Goal: Information Seeking & Learning: Learn about a topic

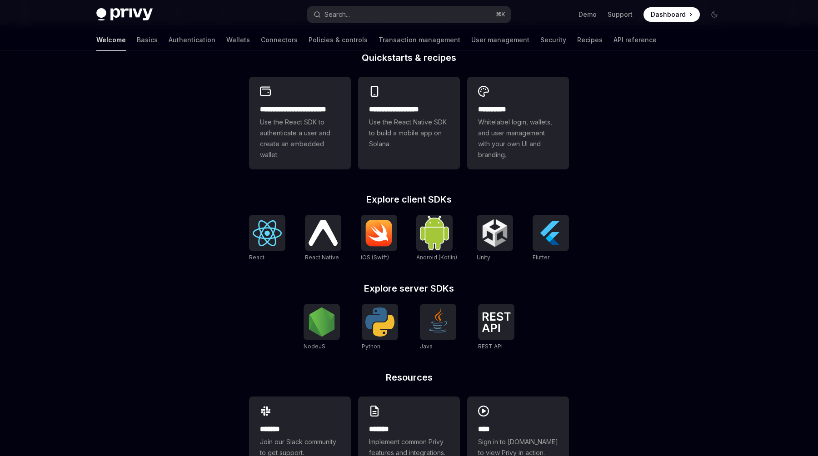
scroll to position [235, 0]
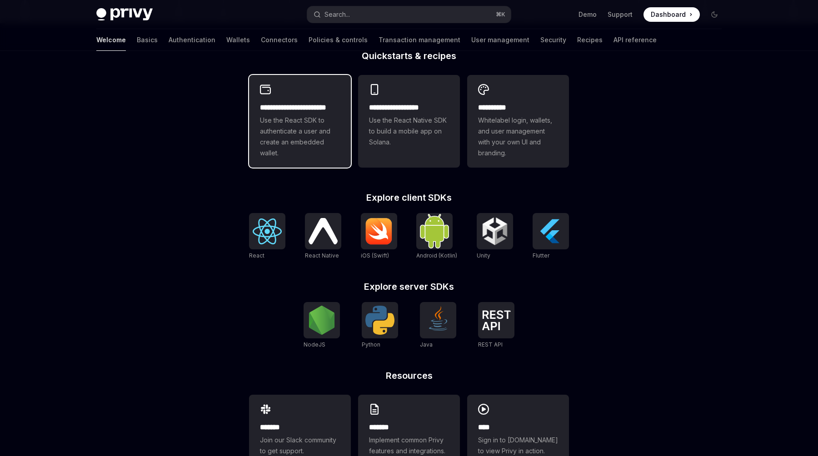
click at [333, 134] on span "Use the React SDK to authenticate a user and create an embedded wallet." at bounding box center [300, 137] width 80 height 44
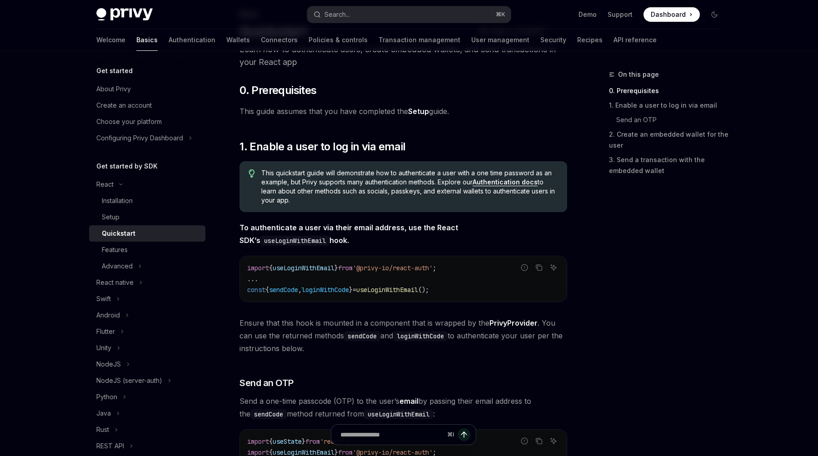
scroll to position [120, 0]
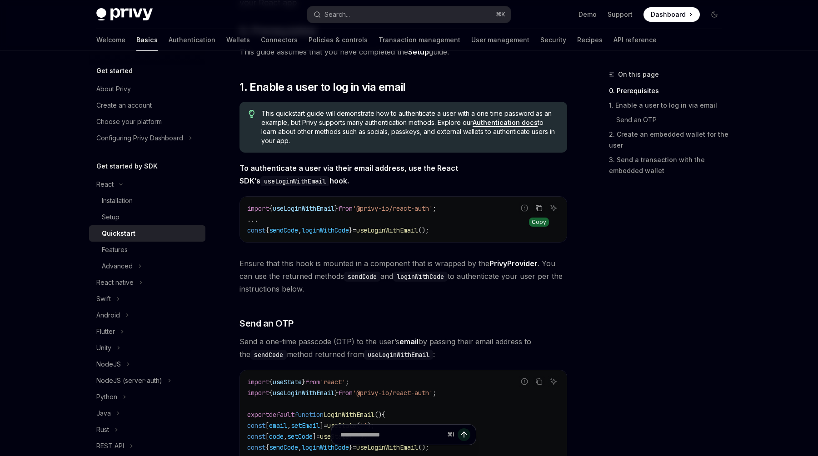
click at [540, 208] on icon "Copy the contents from the code block" at bounding box center [538, 207] width 7 height 7
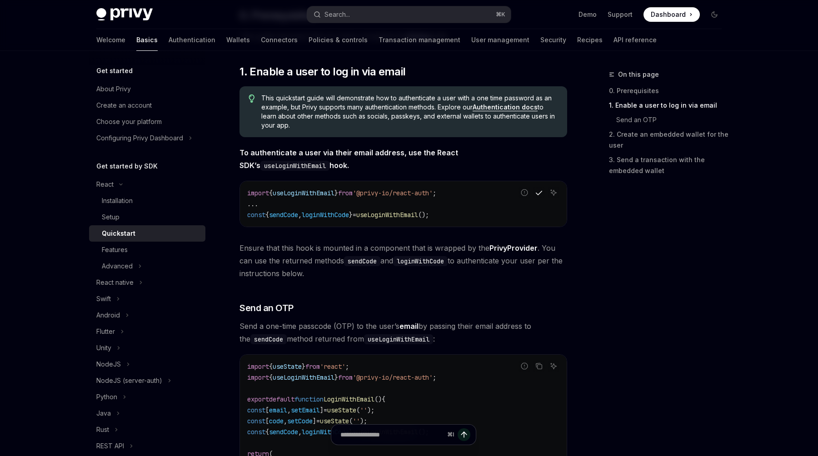
scroll to position [136, 0]
click at [144, 197] on div "Installation" at bounding box center [151, 200] width 98 height 11
type textarea "*"
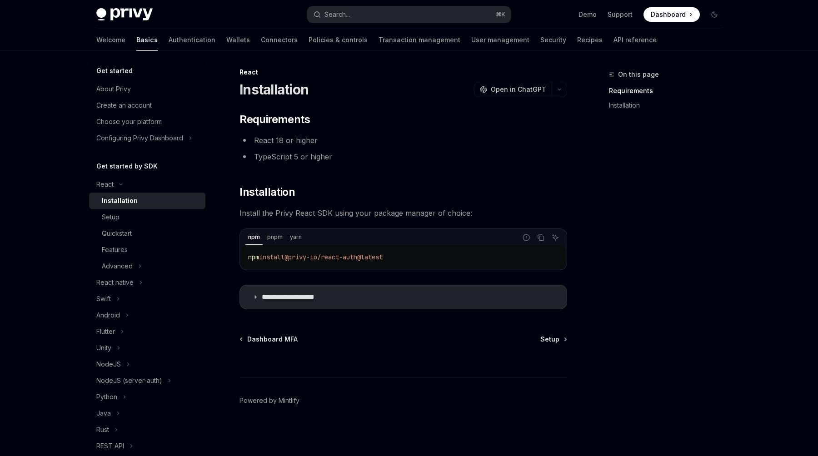
scroll to position [2, 0]
click at [545, 238] on button "Copy the contents from the code block" at bounding box center [541, 238] width 12 height 12
click at [297, 297] on p "**********" at bounding box center [299, 296] width 74 height 9
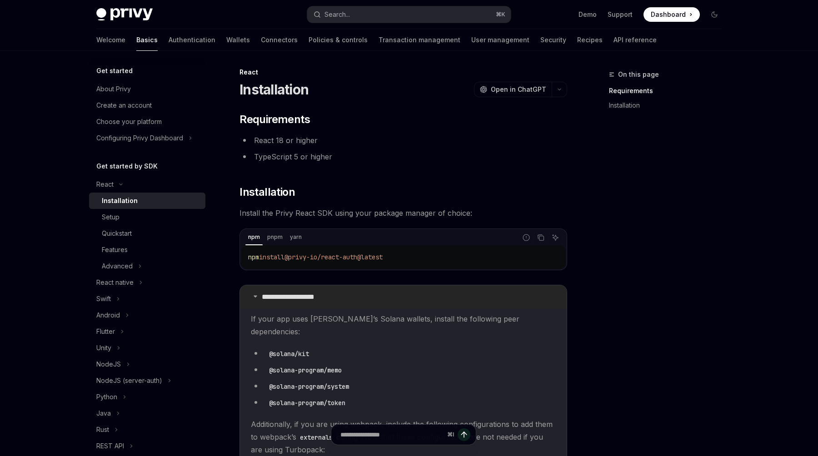
click at [297, 297] on p "**********" at bounding box center [299, 296] width 74 height 9
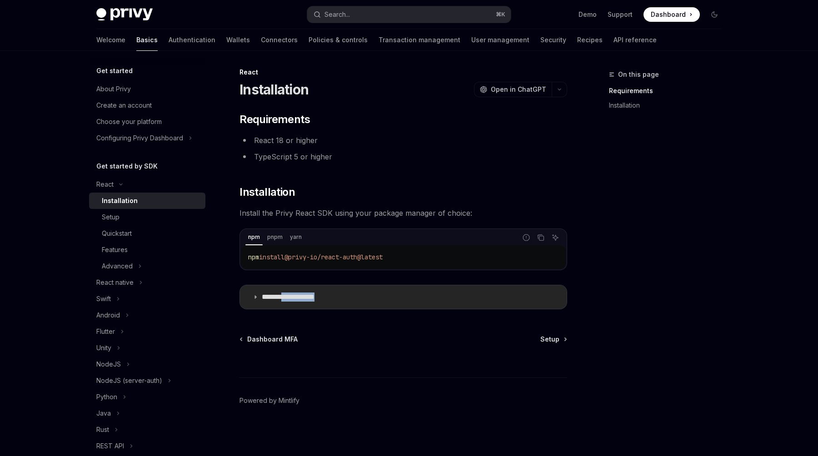
click at [297, 297] on p "**********" at bounding box center [299, 296] width 74 height 9
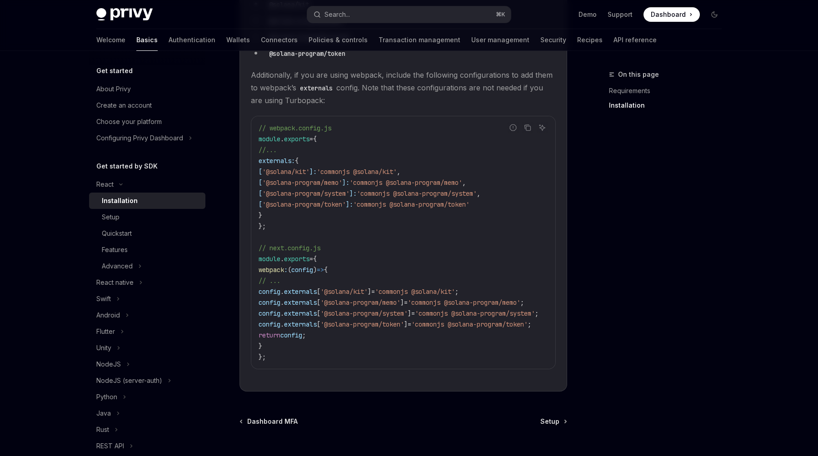
scroll to position [352, 0]
click at [142, 210] on link "Setup" at bounding box center [147, 217] width 116 height 16
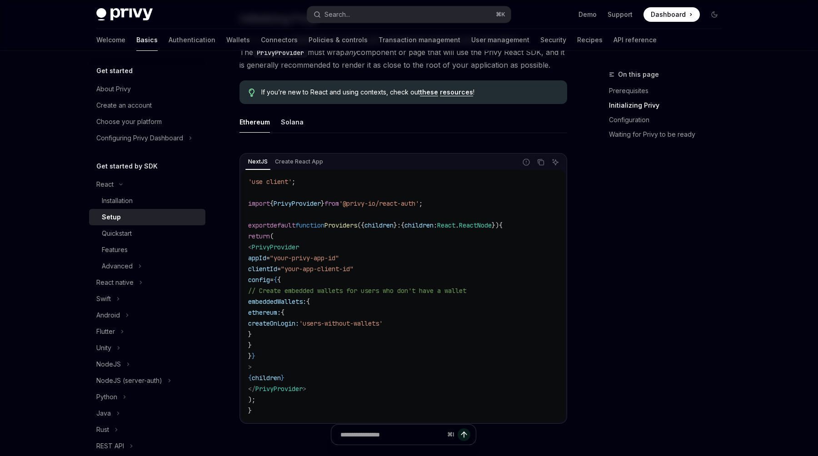
scroll to position [203, 0]
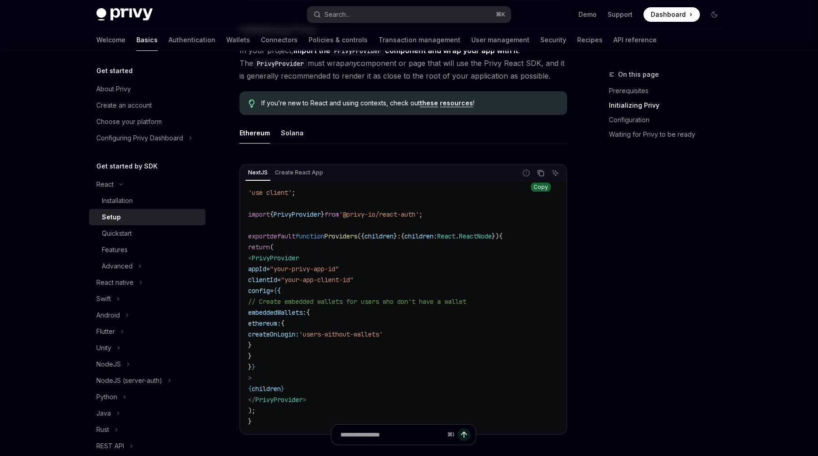
click at [538, 173] on icon "Copy the contents from the code block" at bounding box center [540, 172] width 5 height 4
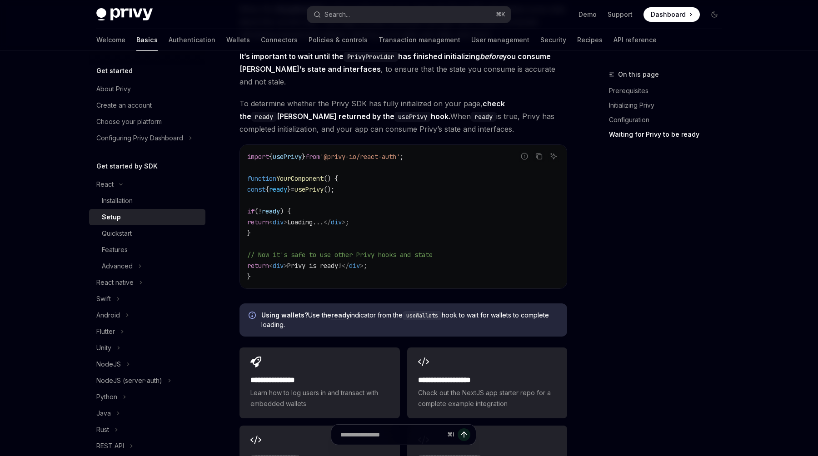
scroll to position [938, 0]
click at [538, 152] on icon "Copy the contents from the code block" at bounding box center [538, 155] width 7 height 7
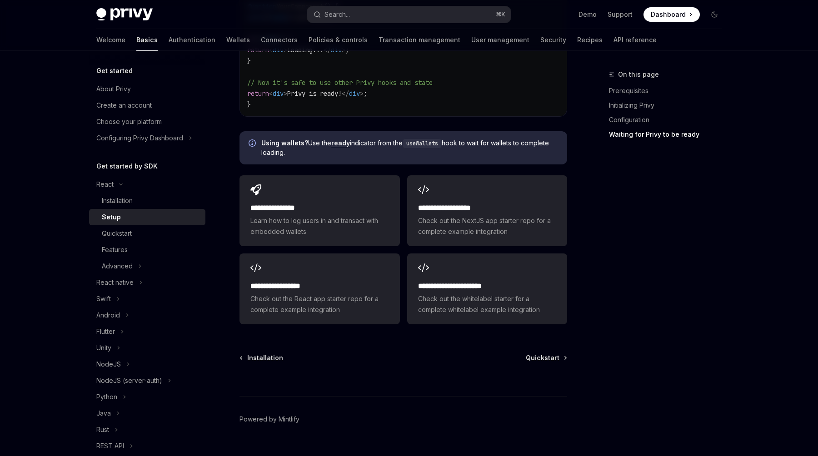
scroll to position [1115, 0]
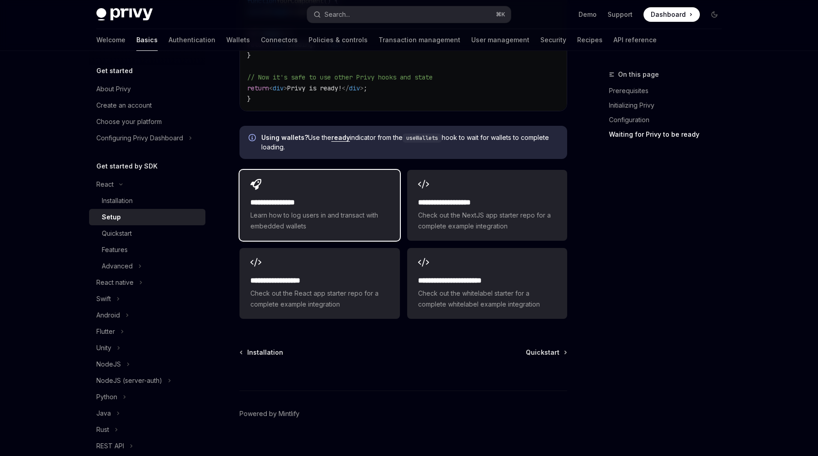
click at [347, 210] on span "Learn how to log users in and transact with embedded wallets" at bounding box center [319, 221] width 138 height 22
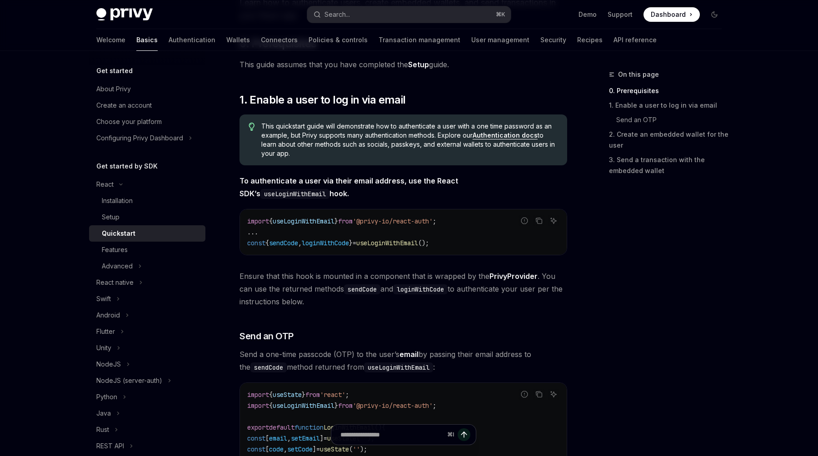
scroll to position [109, 0]
click at [415, 246] on code "import { useLoginWithEmail } from '@privy-io/react-auth' ; ... const { sendCode…" at bounding box center [403, 230] width 312 height 33
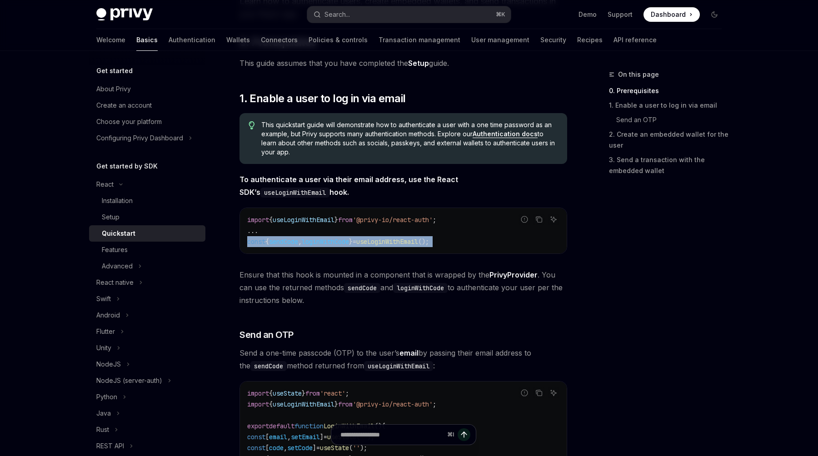
click at [415, 246] on code "import { useLoginWithEmail } from '@privy-io/react-auth' ; ... const { sendCode…" at bounding box center [403, 230] width 312 height 33
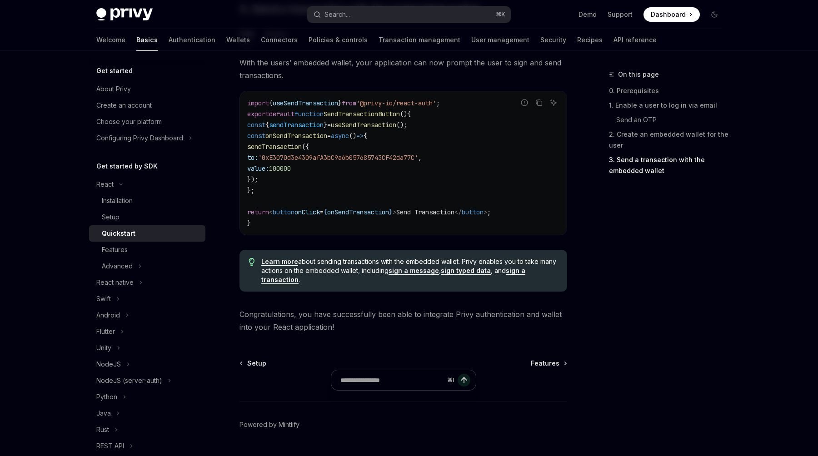
scroll to position [873, 0]
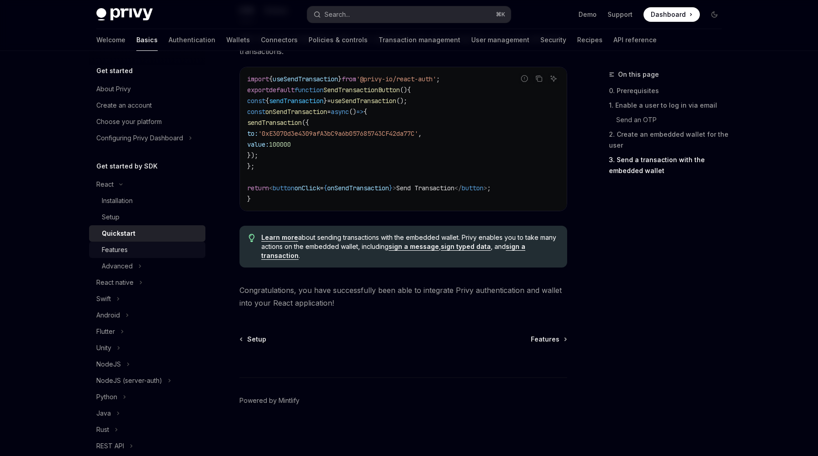
click at [140, 249] on div "Features" at bounding box center [151, 249] width 98 height 11
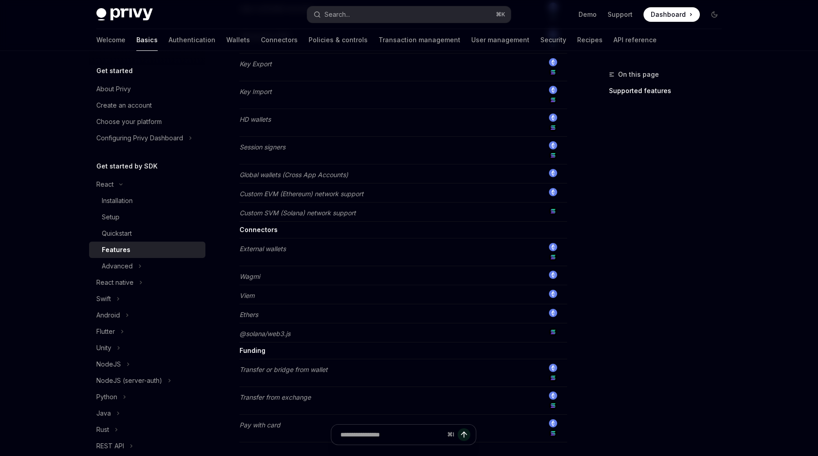
scroll to position [691, 0]
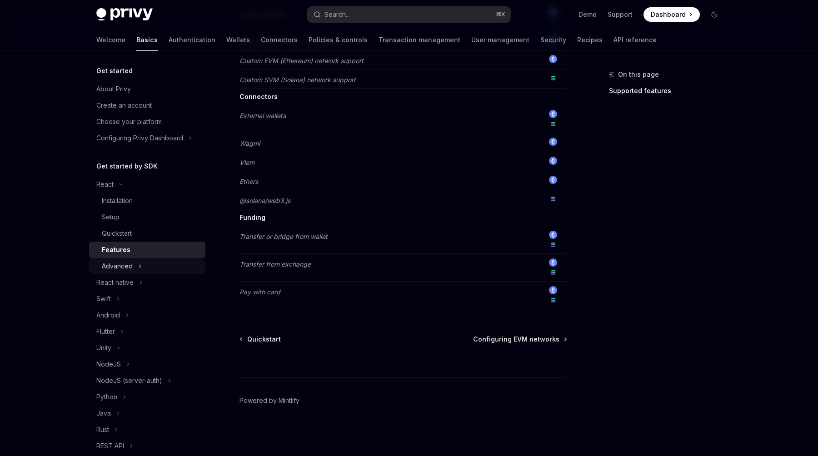
click at [152, 268] on button "Advanced" at bounding box center [147, 266] width 116 height 16
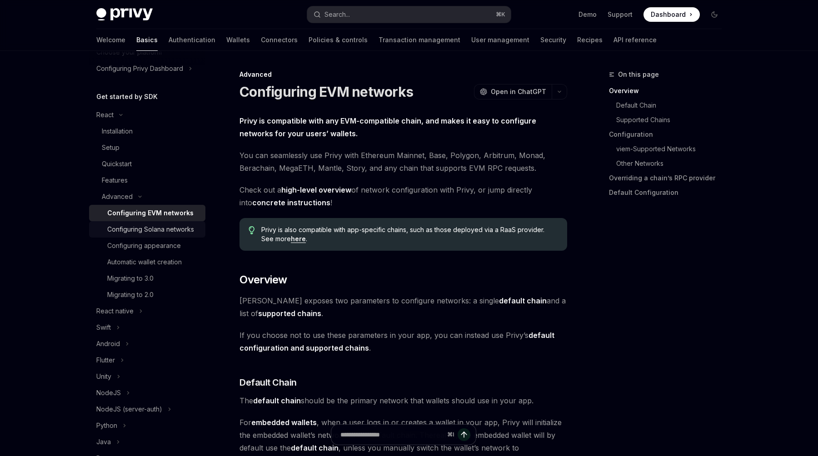
scroll to position [70, 0]
click at [174, 242] on div "Configuring appearance" at bounding box center [144, 245] width 74 height 11
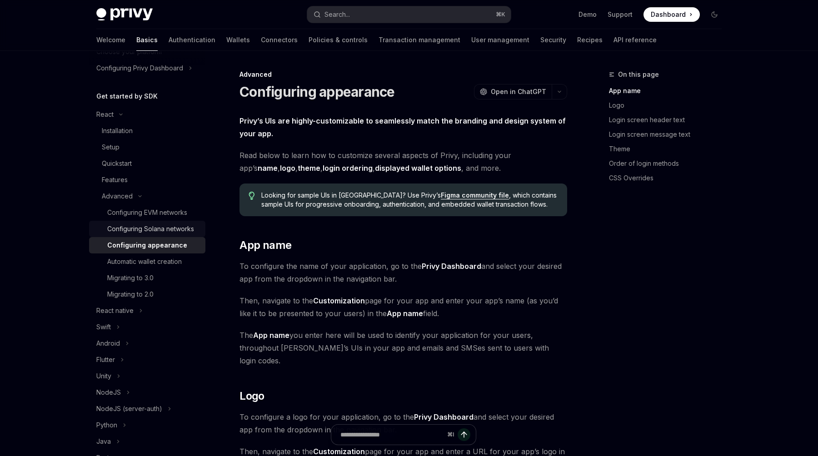
click at [177, 230] on div "Configuring Solana networks" at bounding box center [150, 228] width 87 height 11
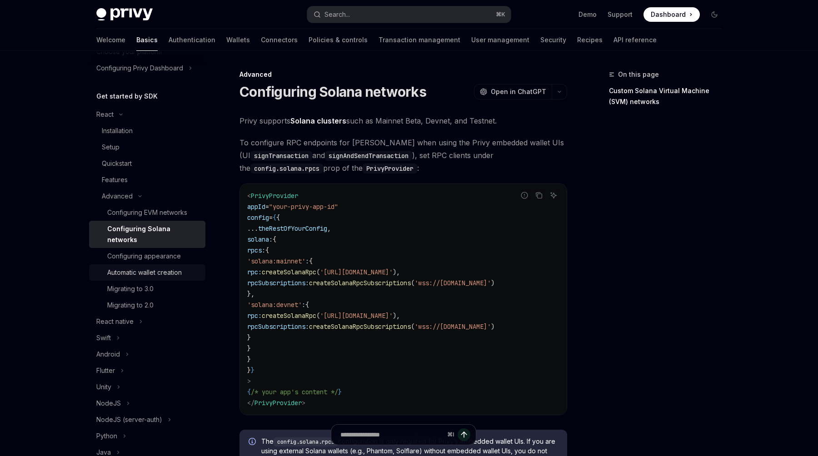
click at [178, 267] on div "Automatic wallet creation" at bounding box center [144, 272] width 74 height 11
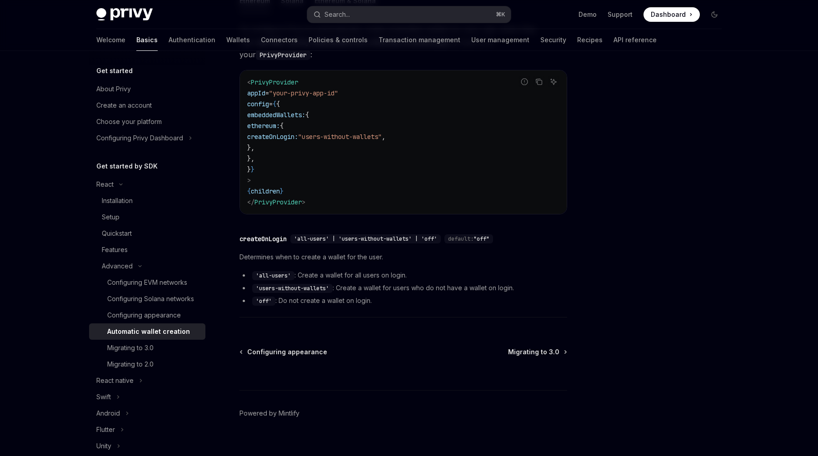
scroll to position [249, 0]
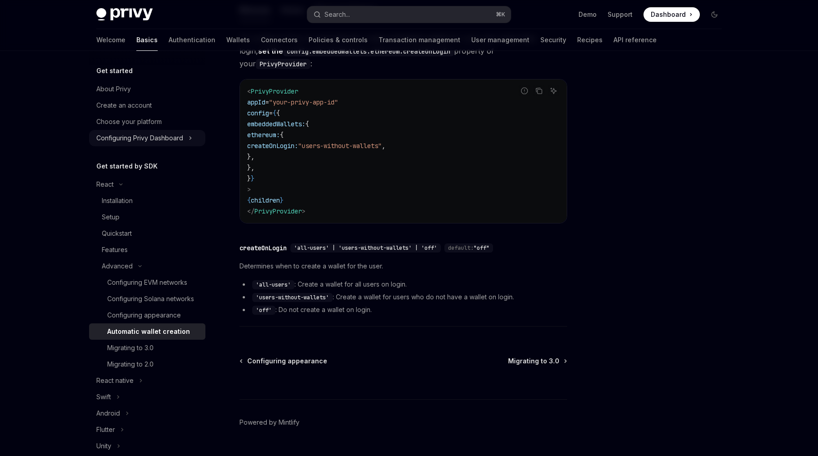
click at [188, 133] on button "Configuring Privy Dashboard" at bounding box center [147, 138] width 116 height 16
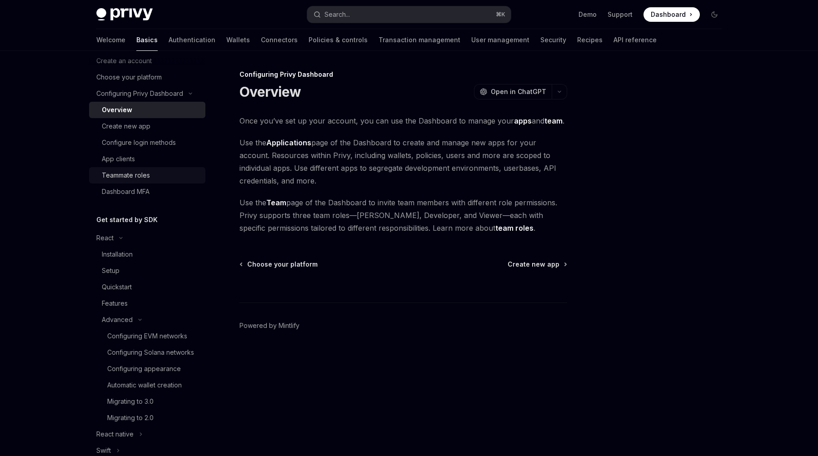
scroll to position [48, 0]
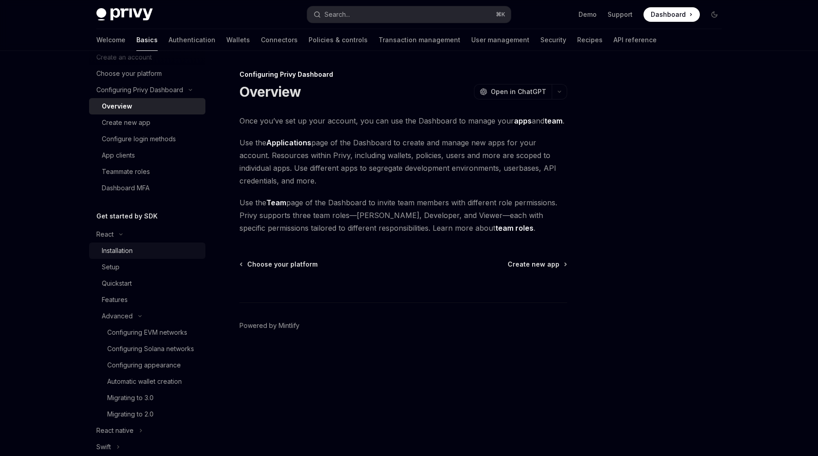
click at [139, 245] on link "Installation" at bounding box center [147, 251] width 116 height 16
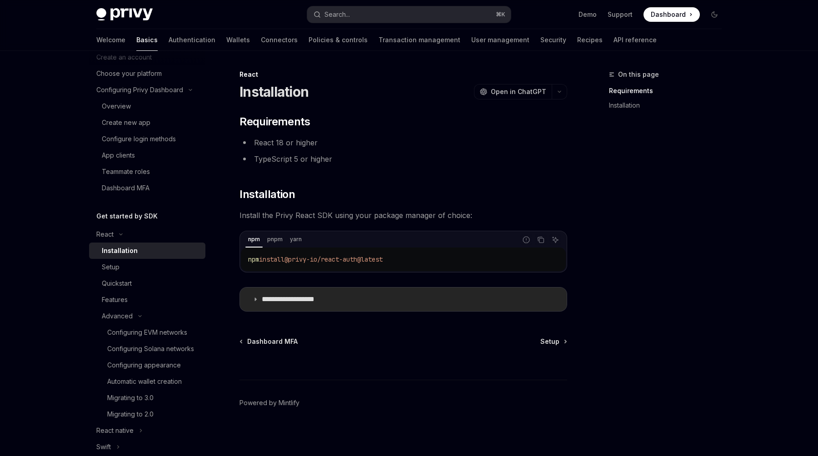
click at [288, 303] on p "**********" at bounding box center [299, 299] width 74 height 9
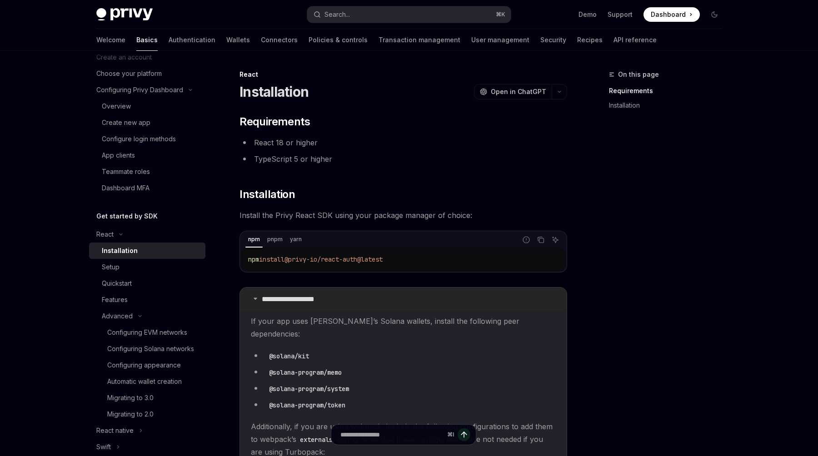
click at [288, 303] on p "**********" at bounding box center [299, 299] width 74 height 9
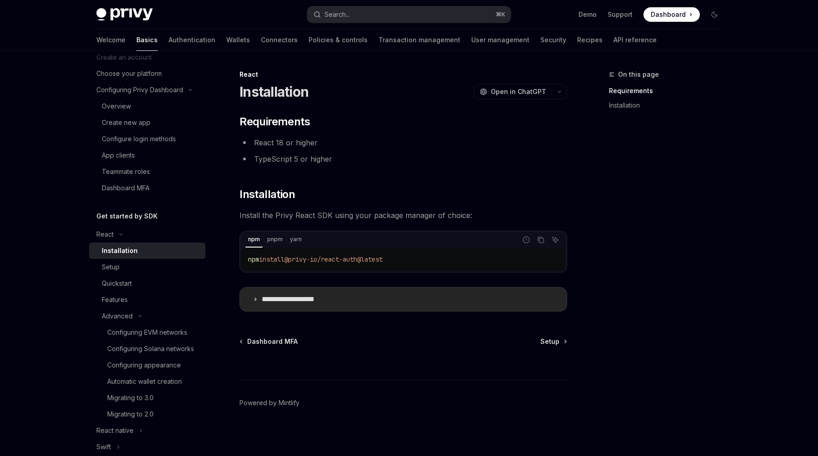
scroll to position [2, 0]
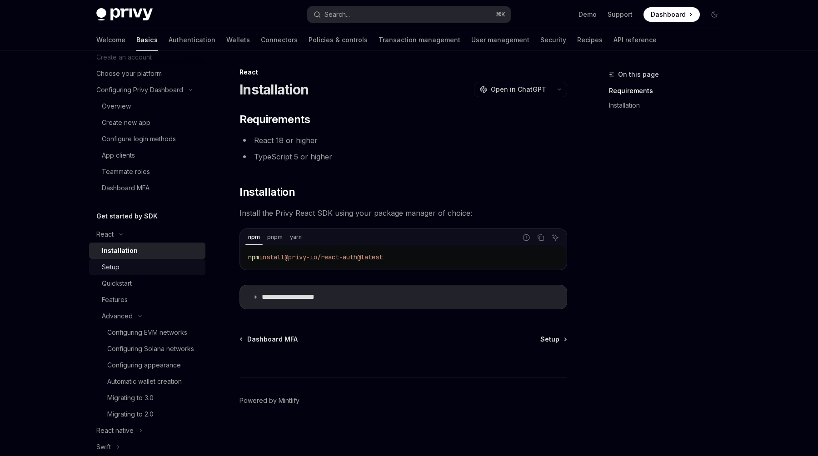
click at [137, 263] on div "Setup" at bounding box center [151, 267] width 98 height 11
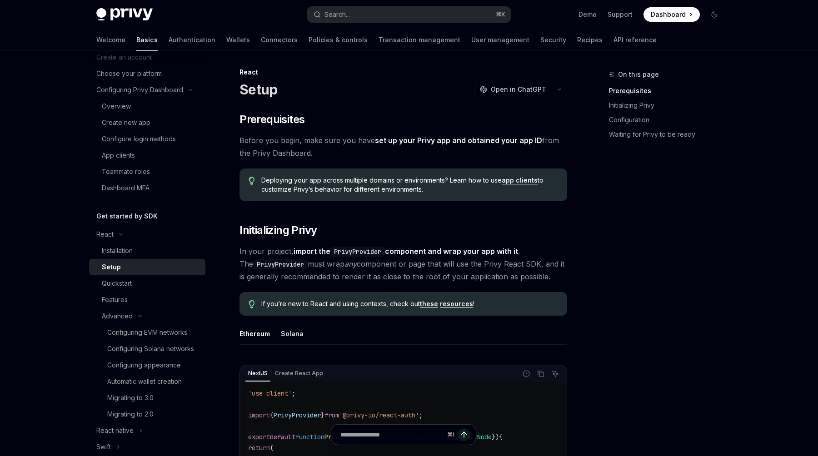
click at [584, 21] on ul "Demo Support Dashboard Dashboard" at bounding box center [638, 14] width 121 height 15
click at [588, 14] on link "Demo" at bounding box center [587, 14] width 18 height 9
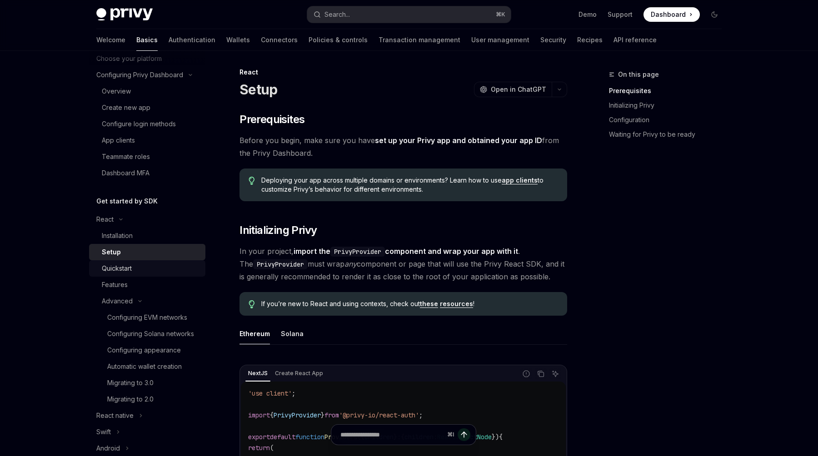
scroll to position [59, 0]
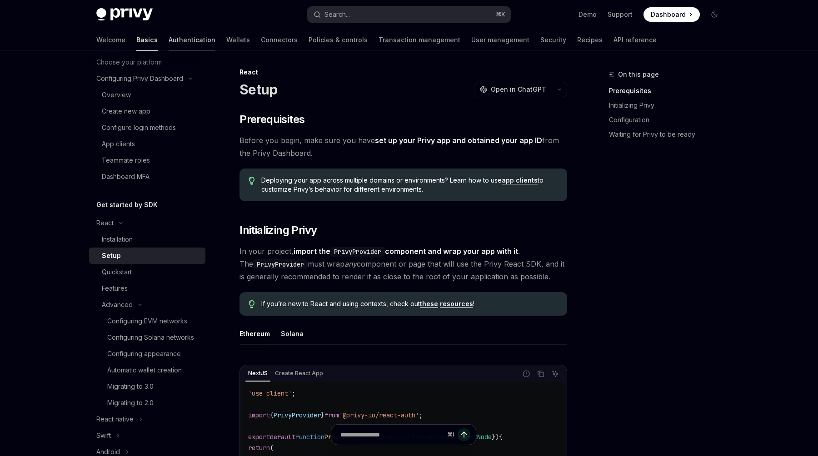
click at [169, 40] on link "Authentication" at bounding box center [192, 40] width 47 height 22
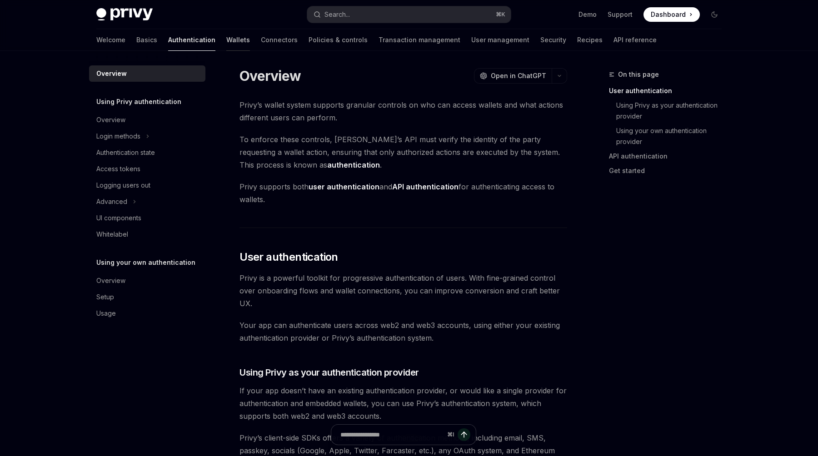
click at [226, 38] on link "Wallets" at bounding box center [238, 40] width 24 height 22
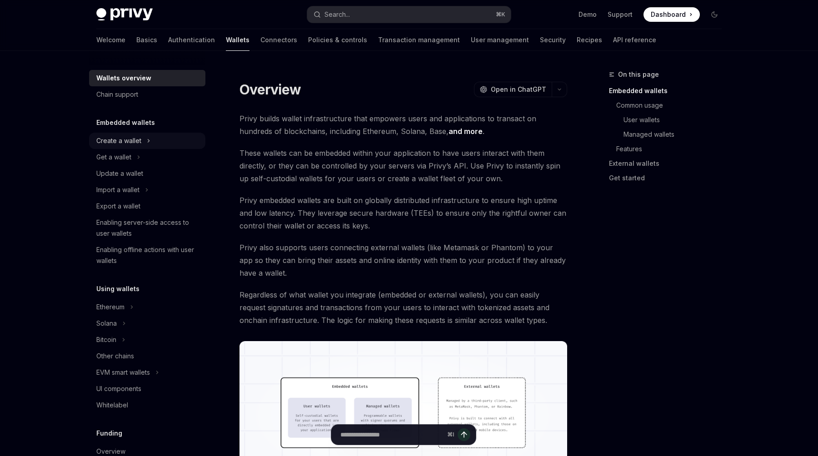
click at [134, 142] on div "Create a wallet" at bounding box center [118, 140] width 45 height 11
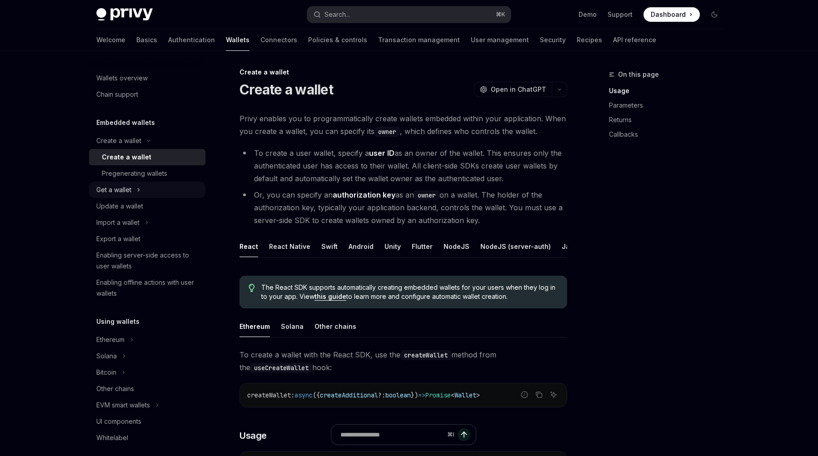
click at [129, 187] on div "Get a wallet" at bounding box center [113, 189] width 35 height 11
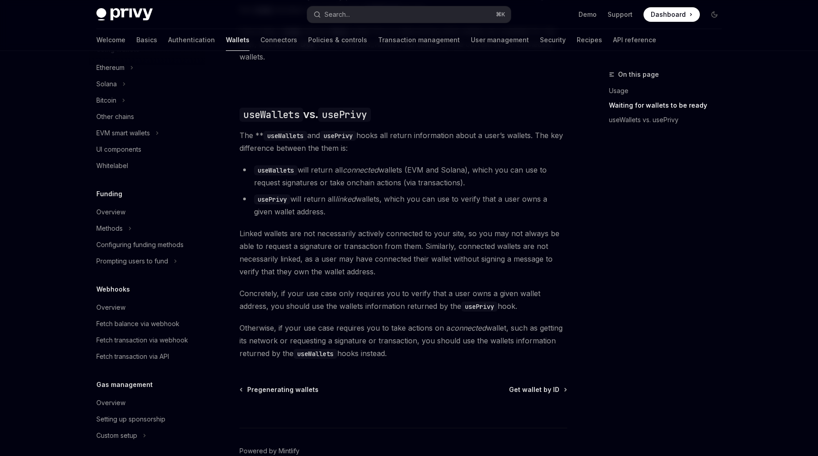
scroll to position [717, 0]
click at [260, 39] on link "Connectors" at bounding box center [278, 40] width 37 height 22
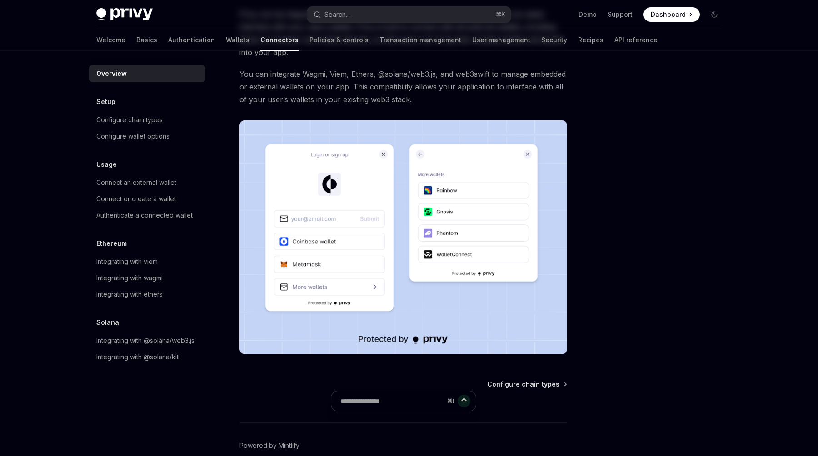
scroll to position [138, 0]
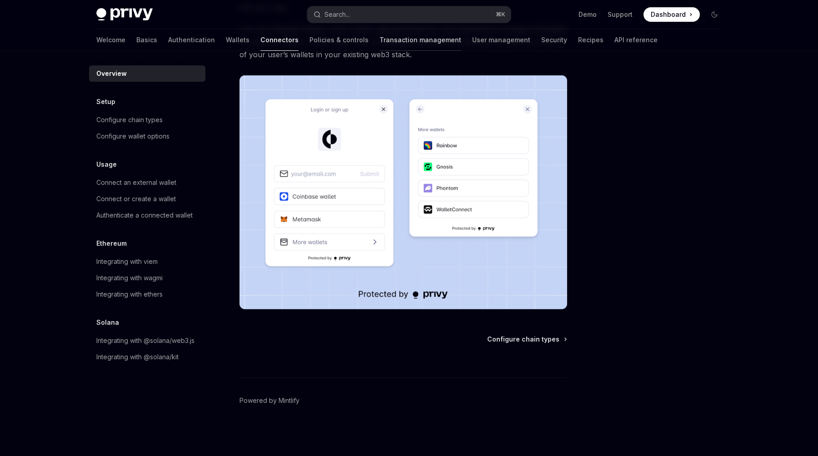
click at [379, 44] on link "Transaction management" at bounding box center [420, 40] width 82 height 22
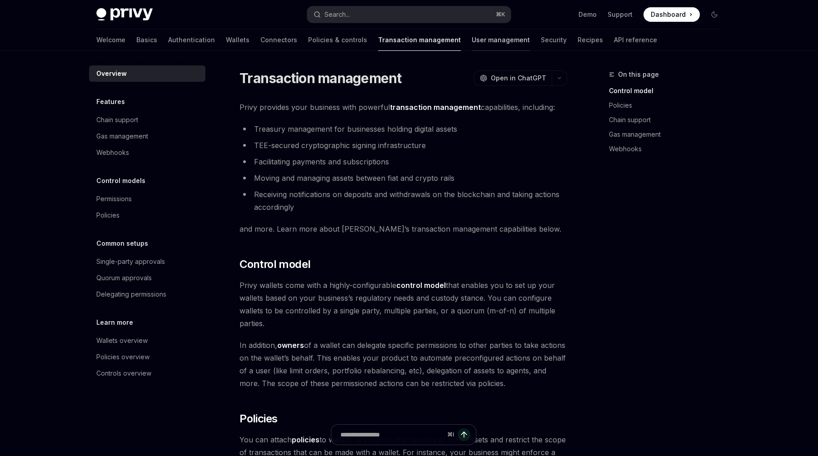
click at [471, 38] on link "User management" at bounding box center [500, 40] width 58 height 22
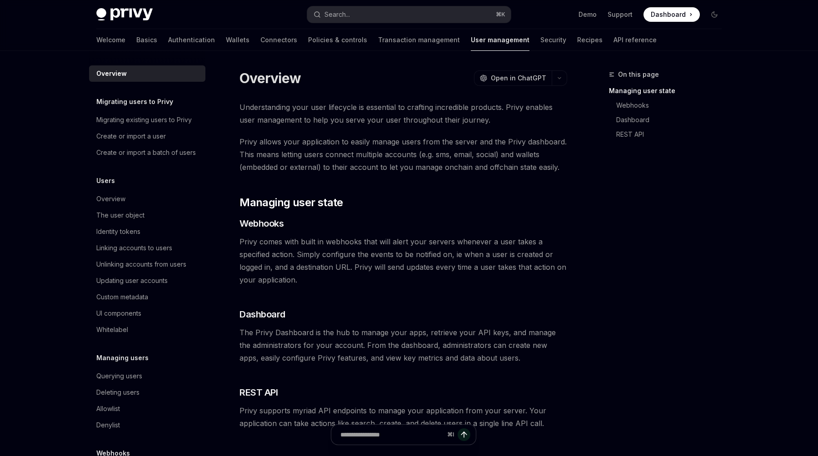
click at [514, 46] on div "Welcome Basics Authentication Wallets Connectors Policies & controls Transactio…" at bounding box center [376, 40] width 560 height 22
click at [577, 37] on link "Recipes" at bounding box center [589, 40] width 25 height 22
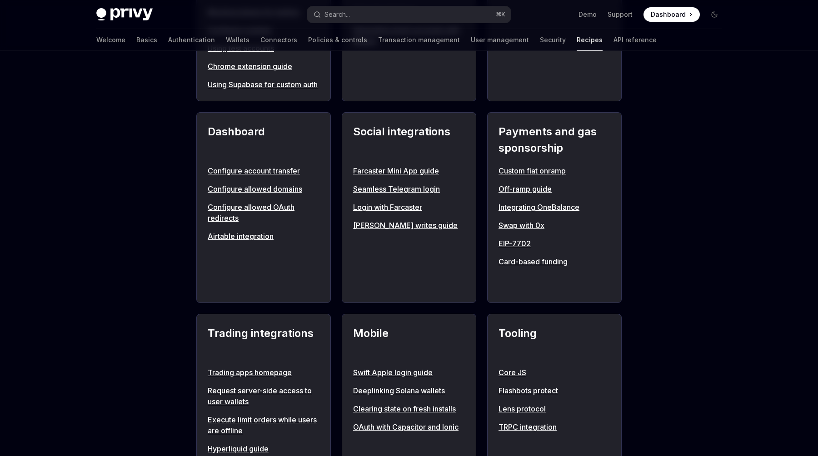
scroll to position [538, 0]
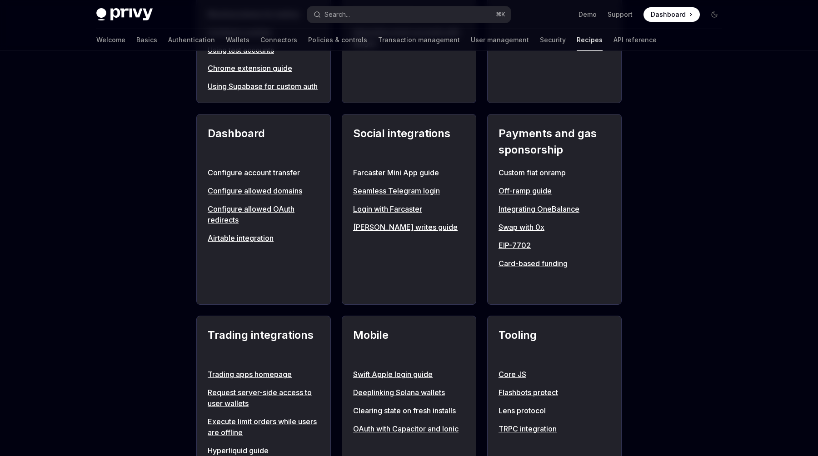
click at [278, 178] on link "Configure account transfer" at bounding box center [264, 172] width 112 height 11
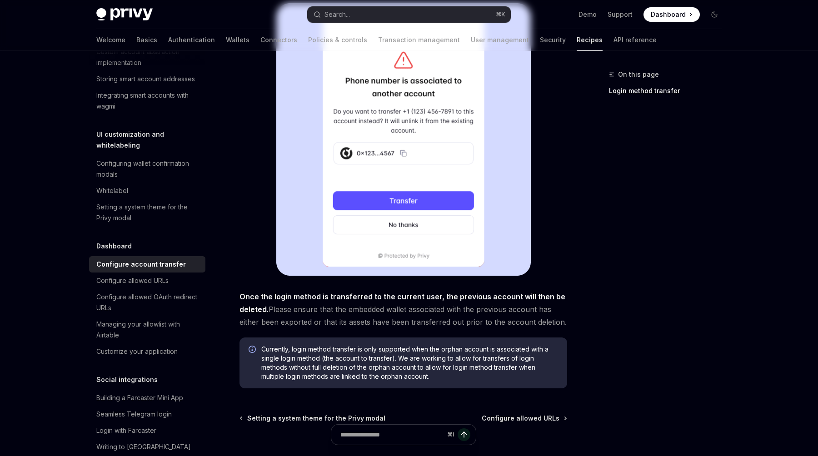
scroll to position [261, 0]
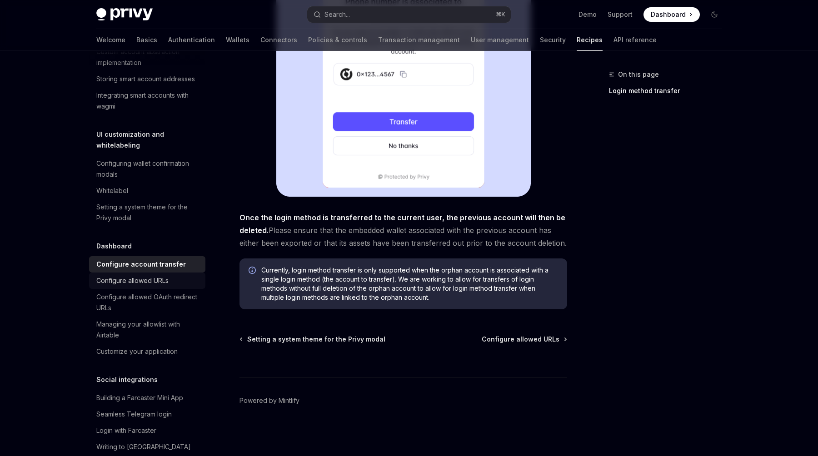
click at [145, 273] on link "Configure allowed URLs" at bounding box center [147, 281] width 116 height 16
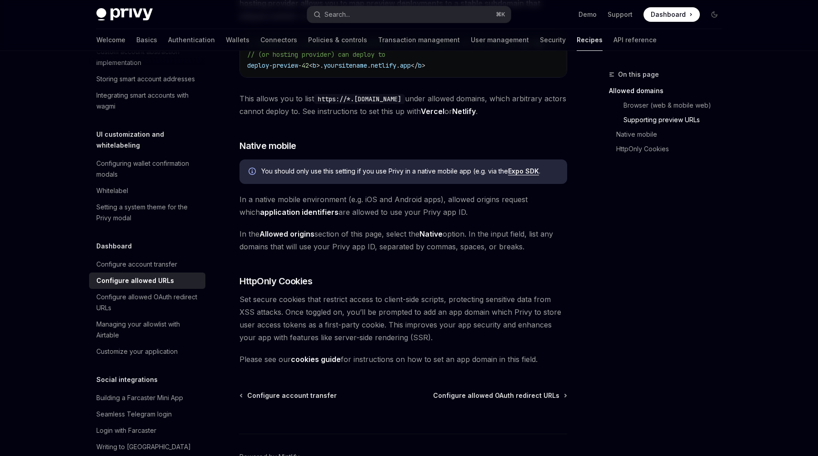
scroll to position [887, 0]
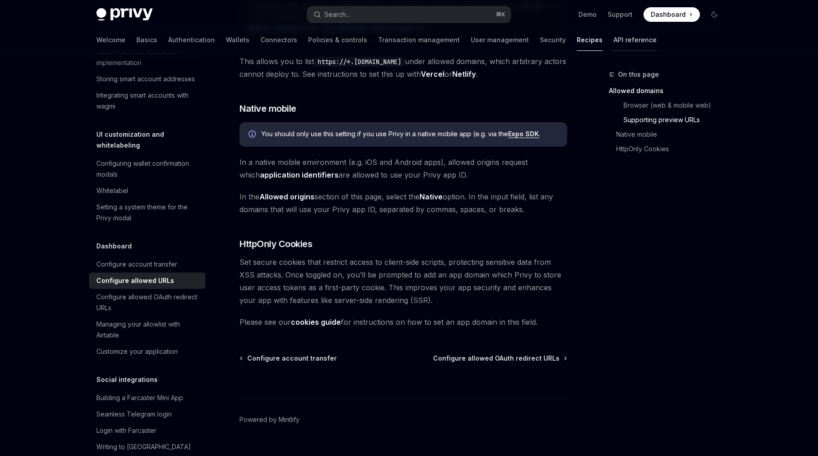
click at [613, 38] on link "API reference" at bounding box center [634, 40] width 43 height 22
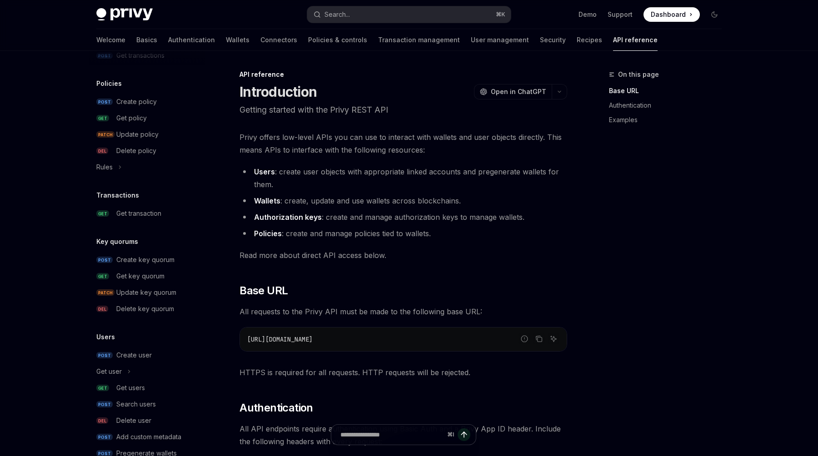
scroll to position [499, 0]
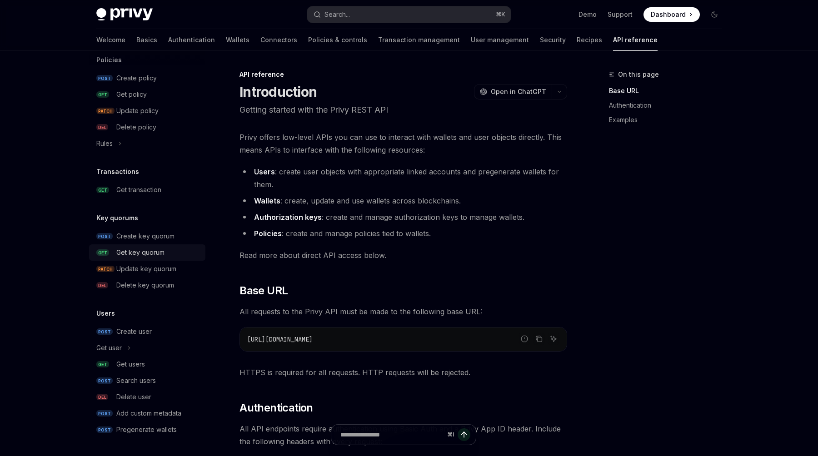
click at [135, 248] on div "Get key quorum" at bounding box center [140, 252] width 48 height 11
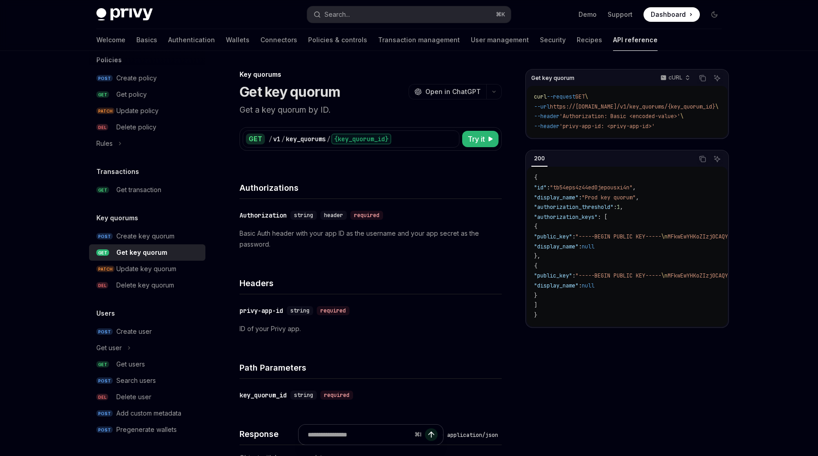
click at [154, 180] on div "Transactions GET Get transaction" at bounding box center [147, 182] width 116 height 32
click at [152, 194] on div "Get transaction" at bounding box center [138, 189] width 45 height 11
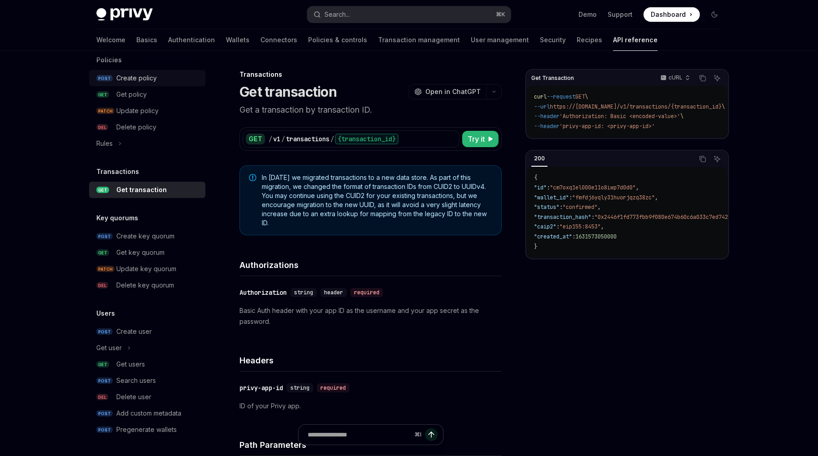
click at [156, 75] on div "Create policy" at bounding box center [158, 78] width 84 height 11
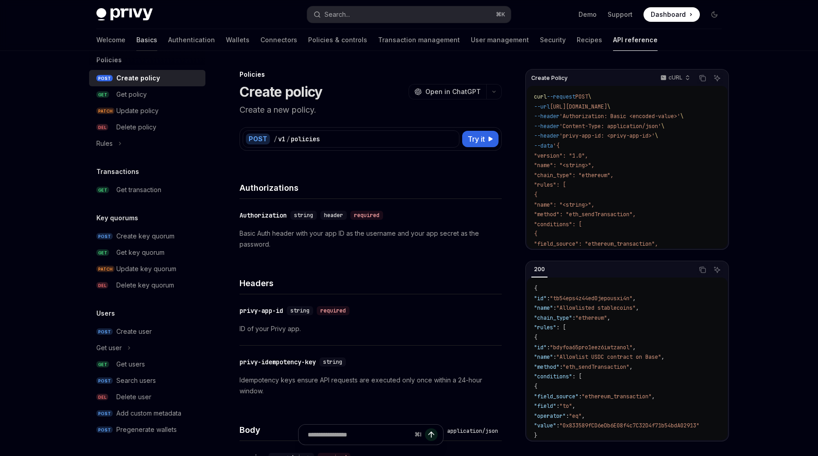
click at [136, 34] on link "Basics" at bounding box center [146, 40] width 21 height 22
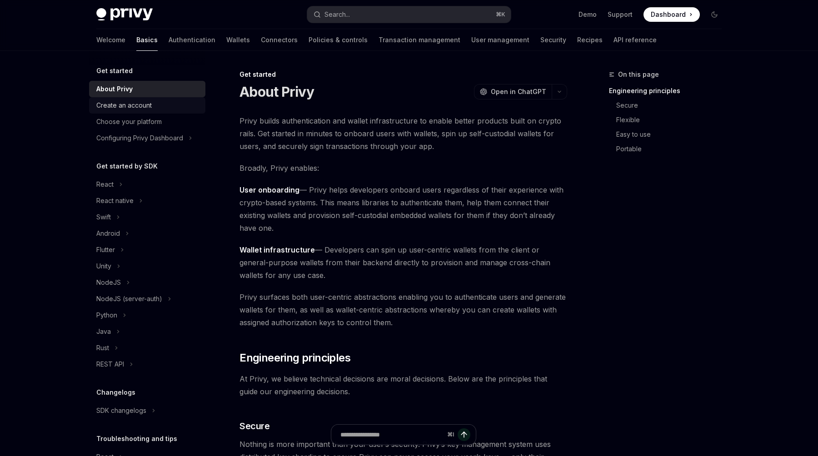
click at [149, 104] on div "Create an account" at bounding box center [123, 105] width 55 height 11
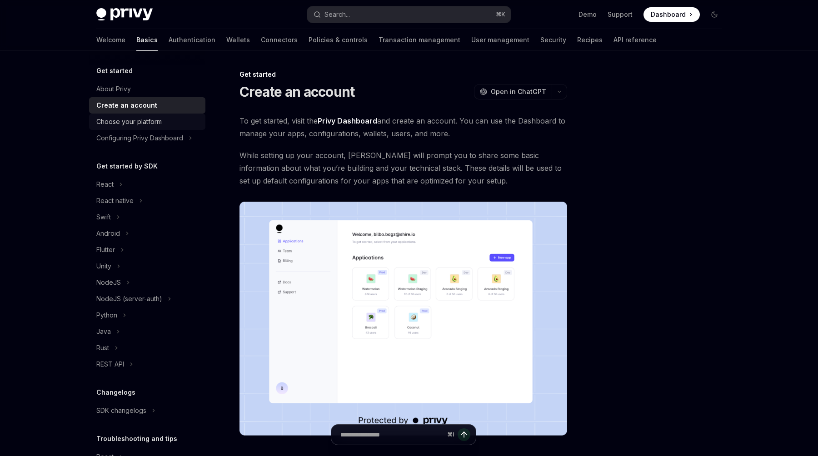
click at [143, 122] on div "Choose your platform" at bounding box center [128, 121] width 65 height 11
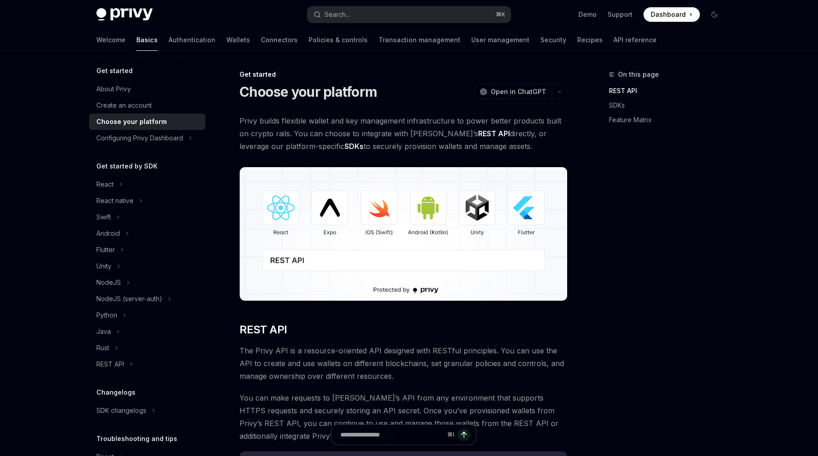
click at [274, 215] on img at bounding box center [402, 234] width 327 height 134
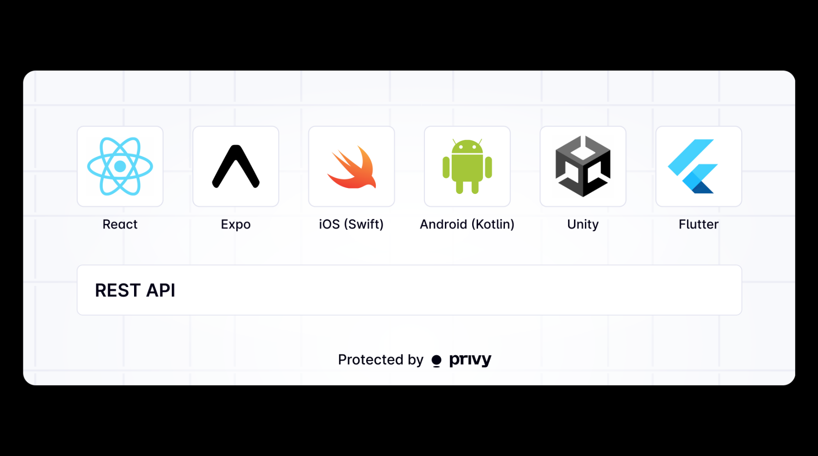
click at [273, 215] on img at bounding box center [409, 228] width 772 height 315
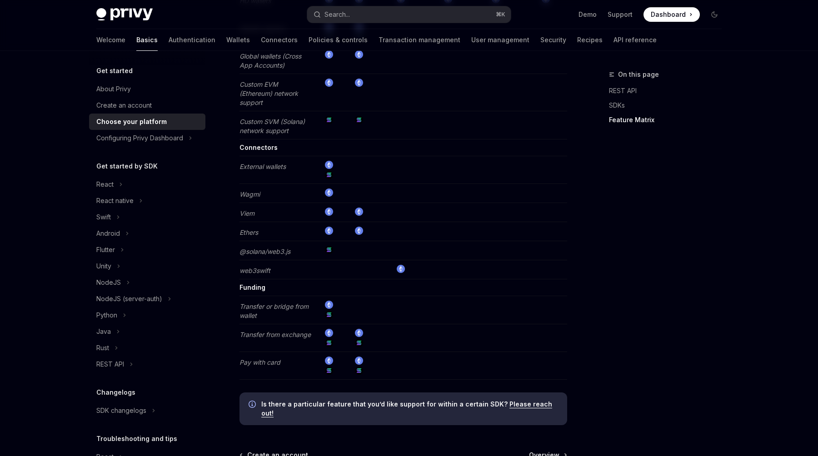
scroll to position [1733, 0]
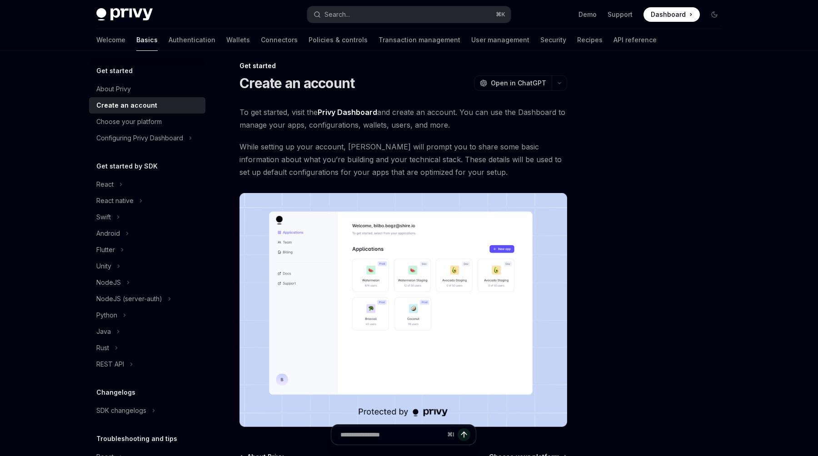
scroll to position [1, 0]
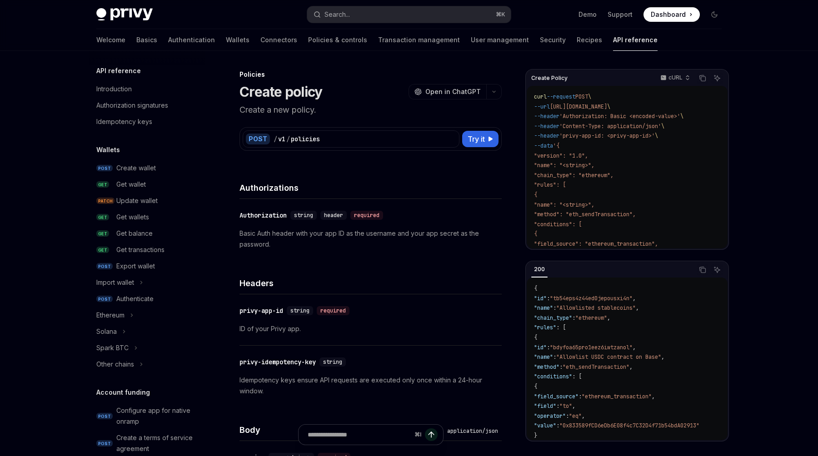
scroll to position [323, 0]
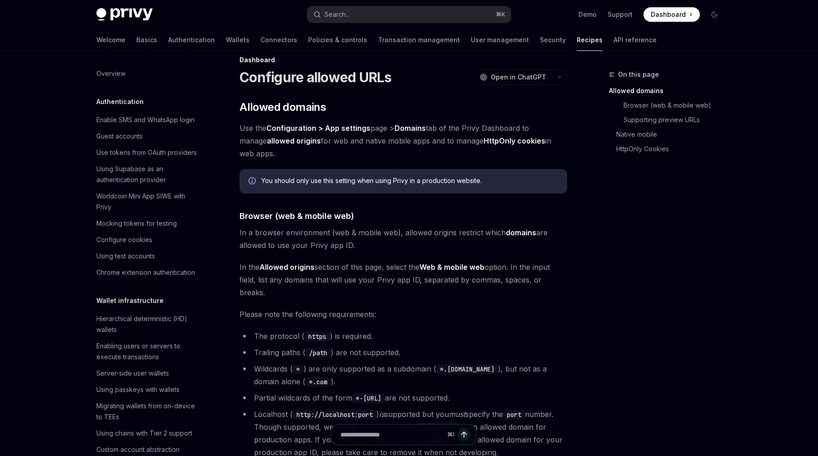
scroll to position [414, 0]
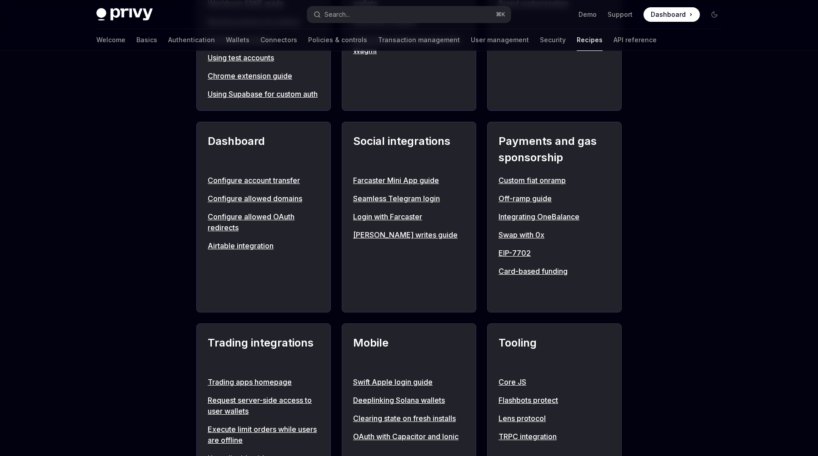
scroll to position [120, 0]
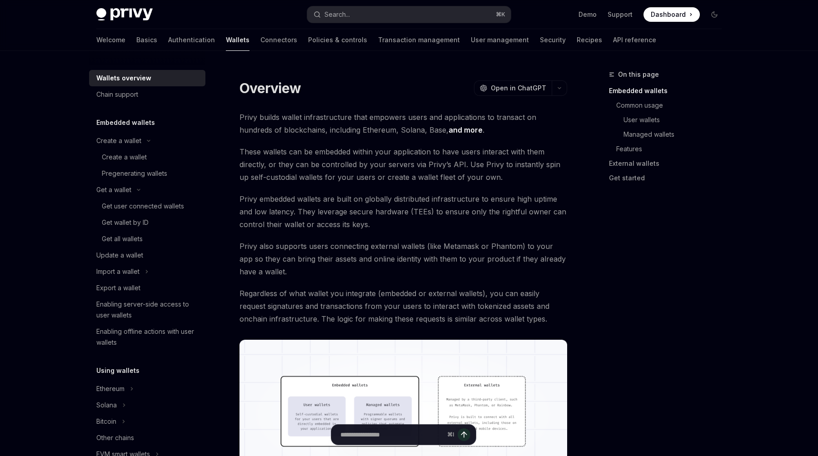
scroll to position [2, 0]
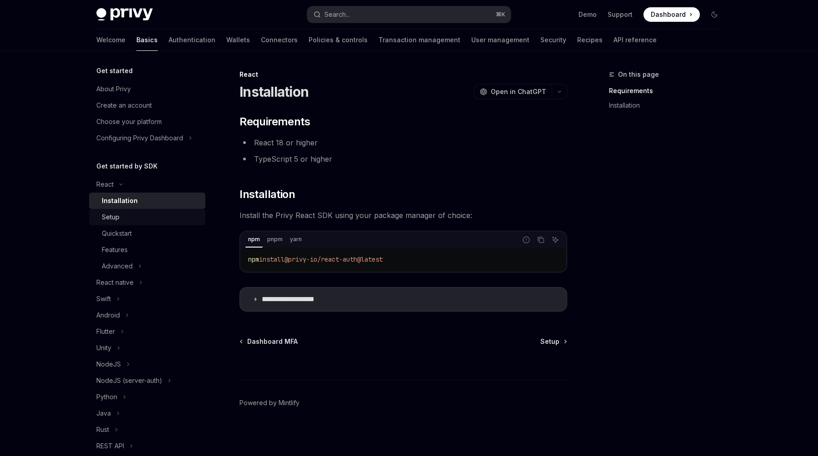
click at [129, 222] on div "Setup" at bounding box center [151, 217] width 98 height 11
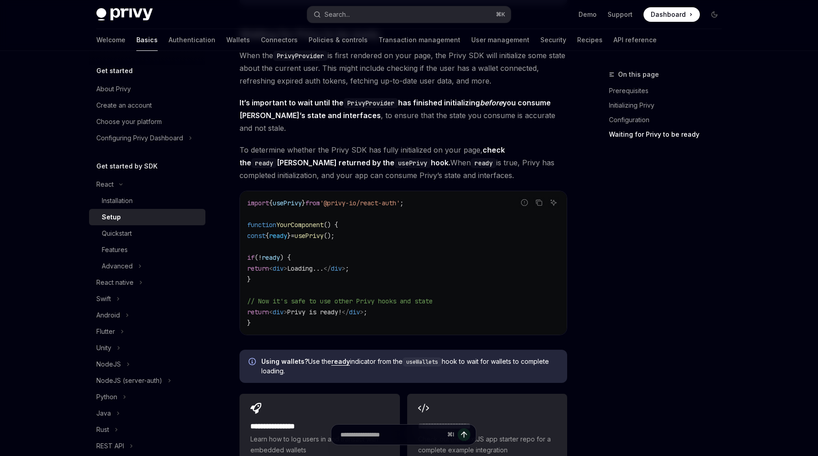
scroll to position [890, 0]
click at [159, 231] on div "Quickstart" at bounding box center [151, 233] width 98 height 11
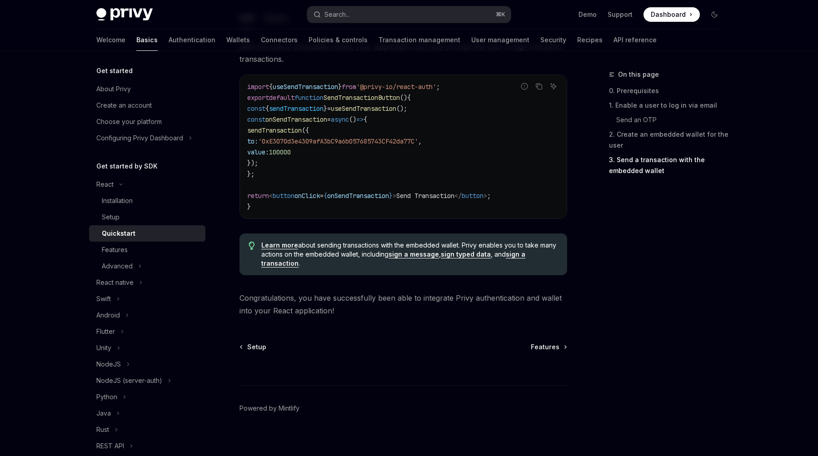
scroll to position [873, 0]
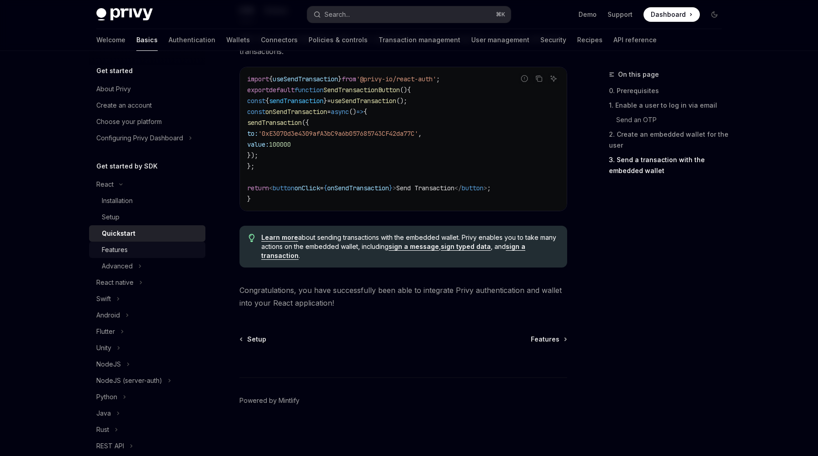
click at [128, 246] on div "Features" at bounding box center [151, 249] width 98 height 11
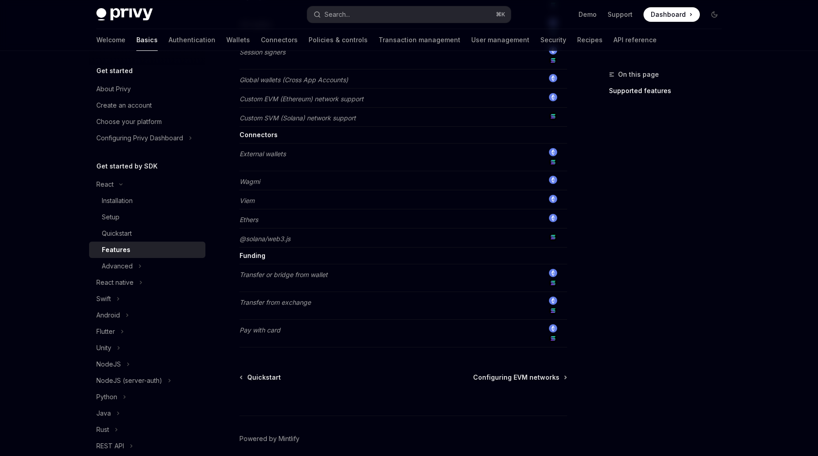
scroll to position [691, 0]
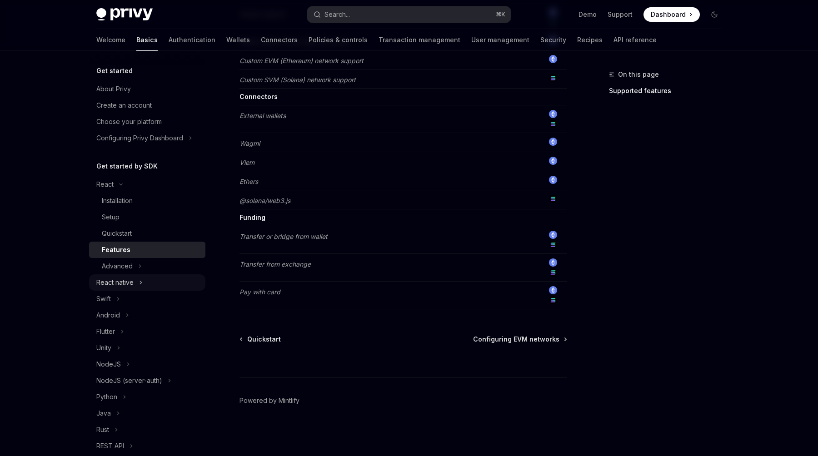
click at [122, 275] on button "React native" at bounding box center [147, 282] width 116 height 16
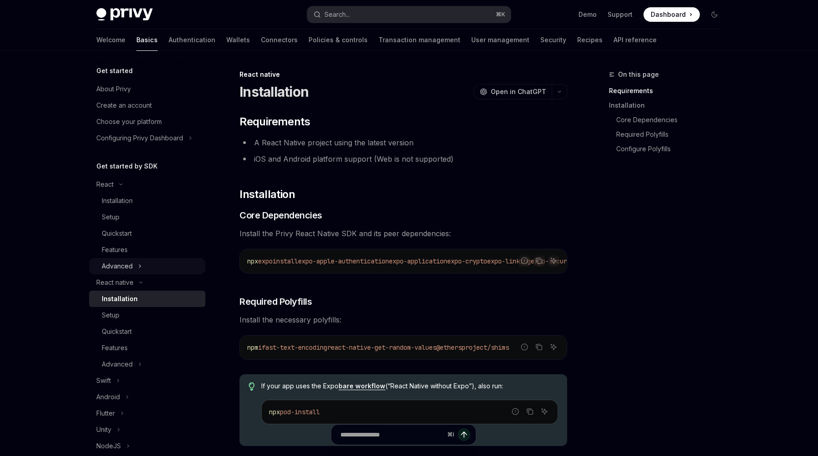
click at [122, 268] on div "Advanced" at bounding box center [117, 266] width 31 height 11
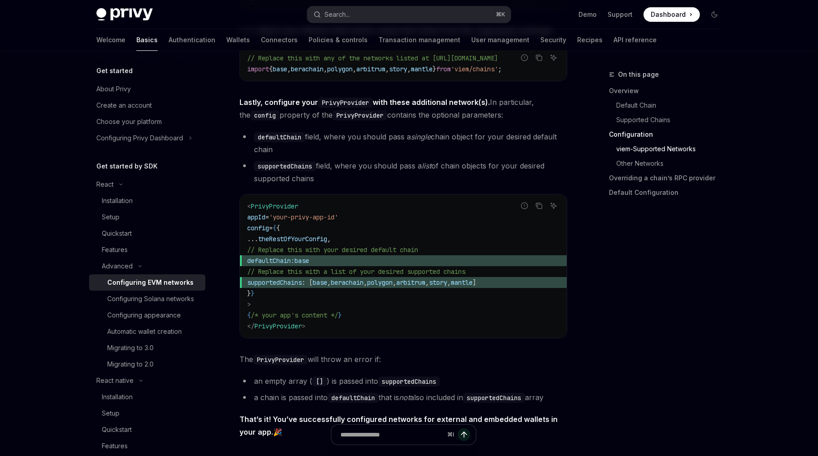
scroll to position [1095, 0]
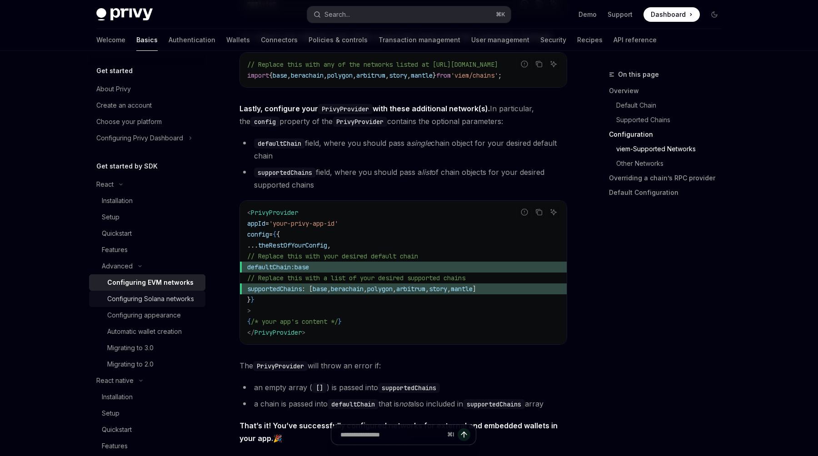
click at [151, 291] on link "Configuring Solana networks" at bounding box center [147, 299] width 116 height 16
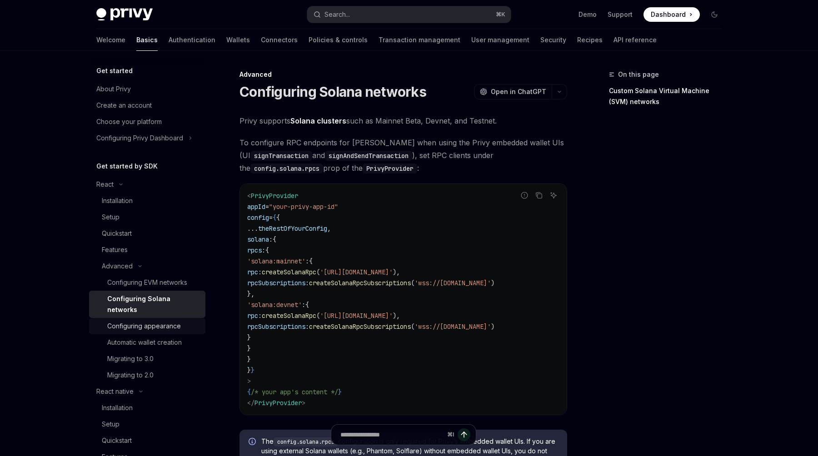
click at [152, 321] on div "Configuring appearance" at bounding box center [144, 326] width 74 height 11
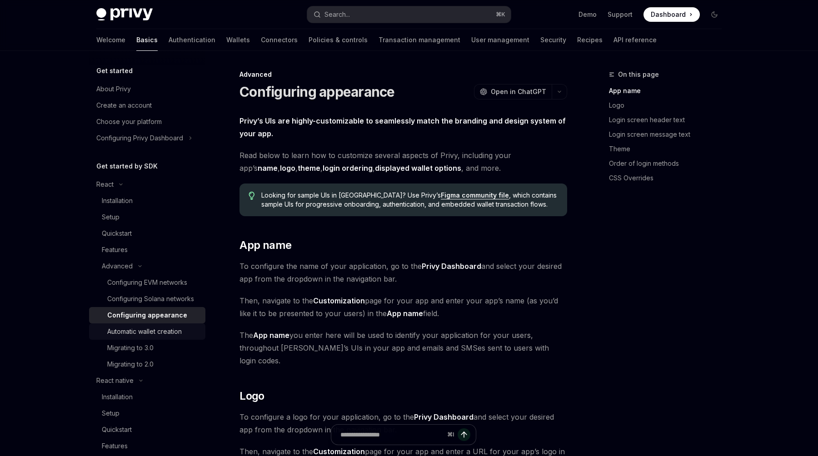
click at [156, 337] on div "Automatic wallet creation" at bounding box center [144, 331] width 74 height 11
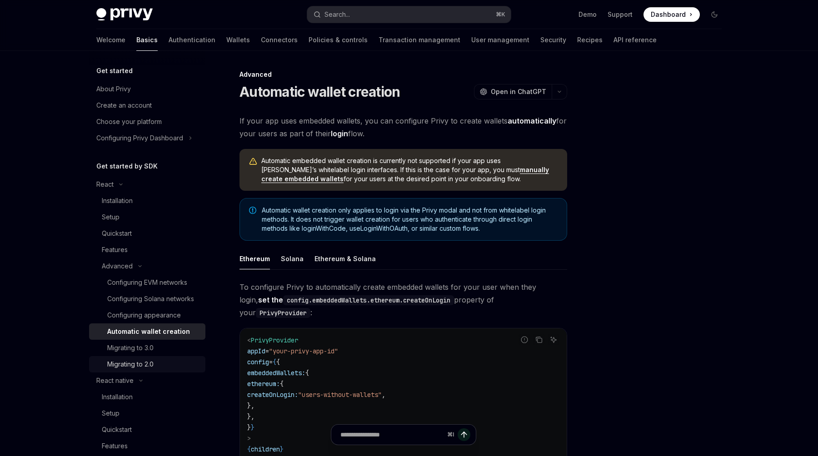
click at [158, 364] on div "Migrating to 2.0" at bounding box center [153, 364] width 93 height 11
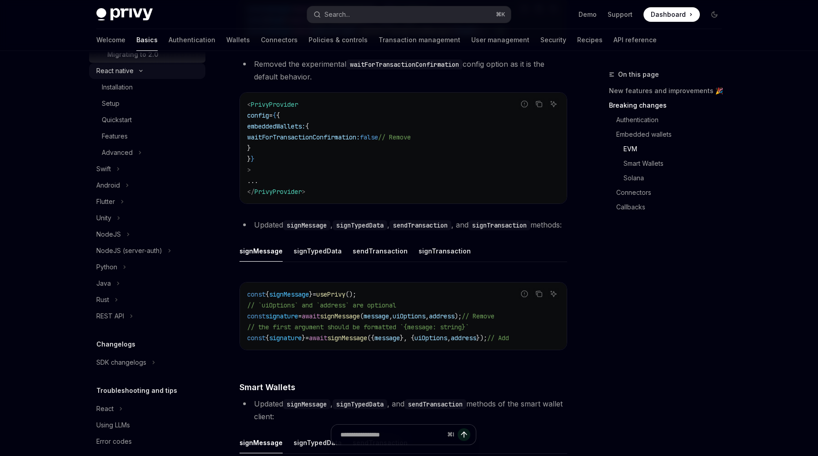
scroll to position [322, 0]
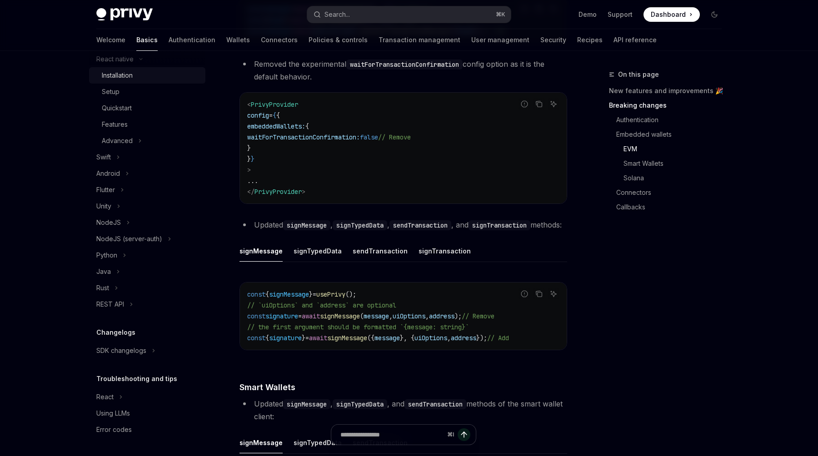
click at [123, 80] on div "Installation" at bounding box center [117, 75] width 31 height 11
type textarea "*"
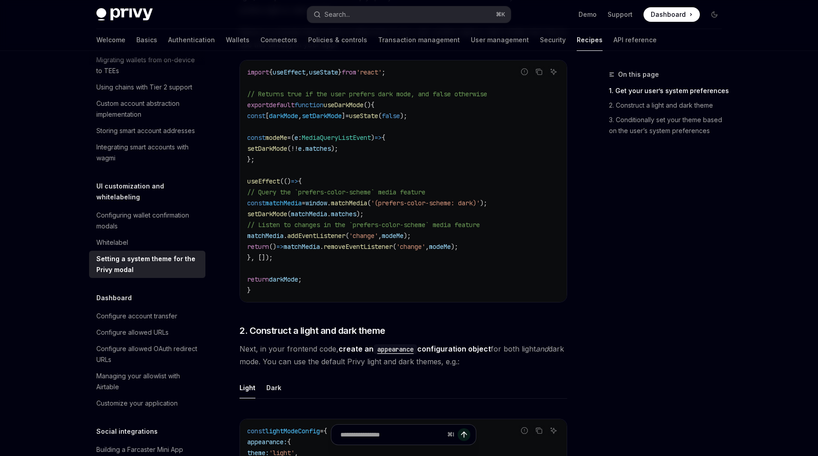
scroll to position [257, 0]
click at [144, 237] on div "Whitelabel" at bounding box center [148, 242] width 104 height 11
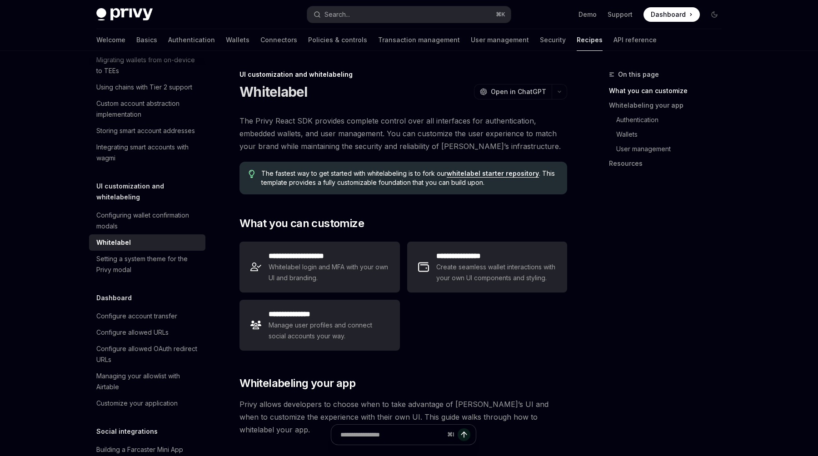
scroll to position [4, 0]
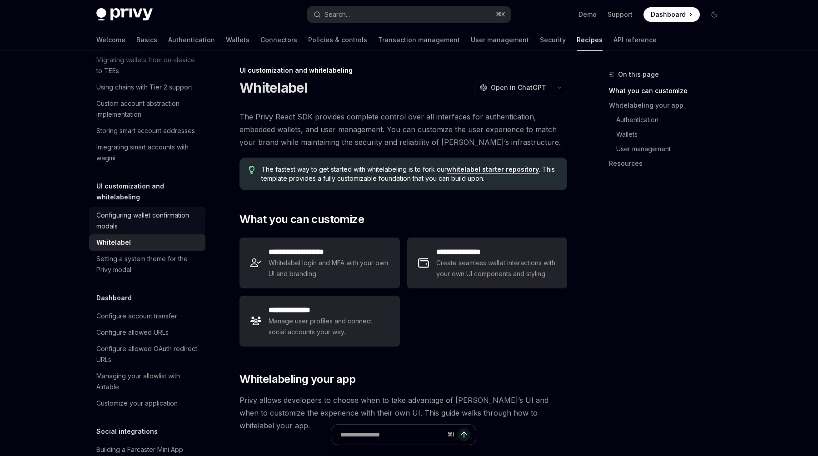
click at [144, 210] on div "Configuring wallet confirmation modals" at bounding box center [148, 221] width 104 height 22
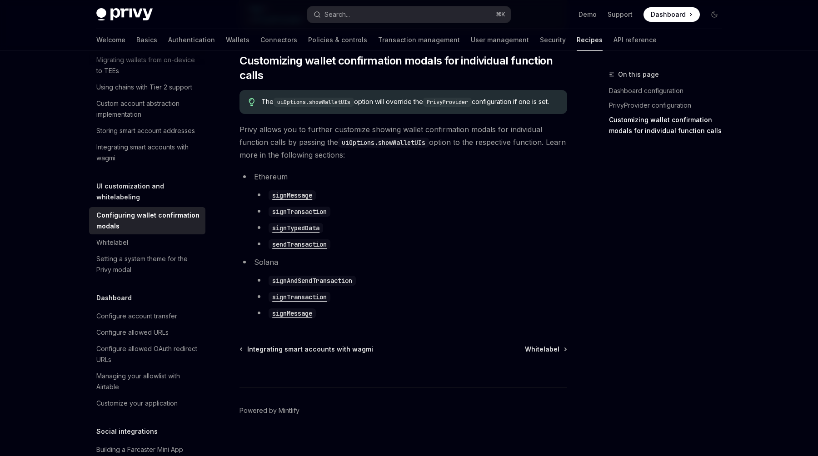
scroll to position [501, 0]
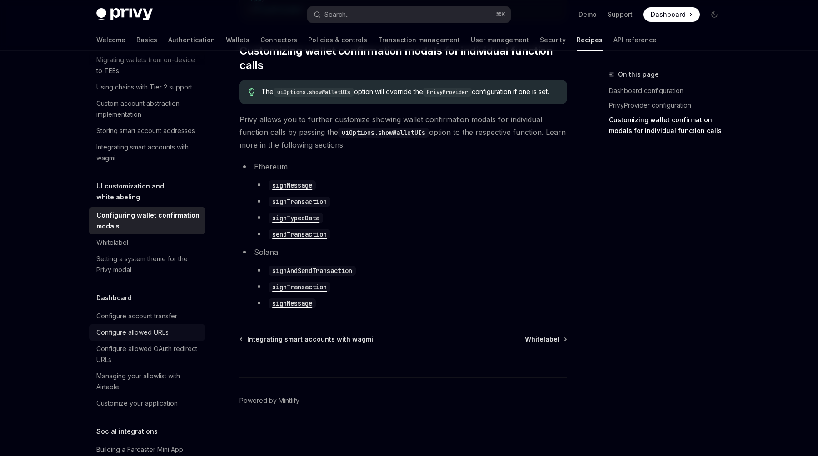
click at [125, 324] on link "Configure allowed URLs" at bounding box center [147, 332] width 116 height 16
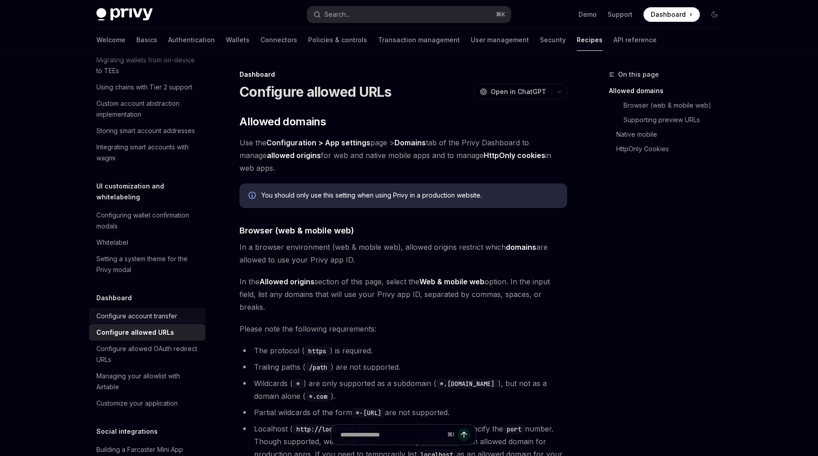
click at [125, 308] on link "Configure account transfer" at bounding box center [147, 316] width 116 height 16
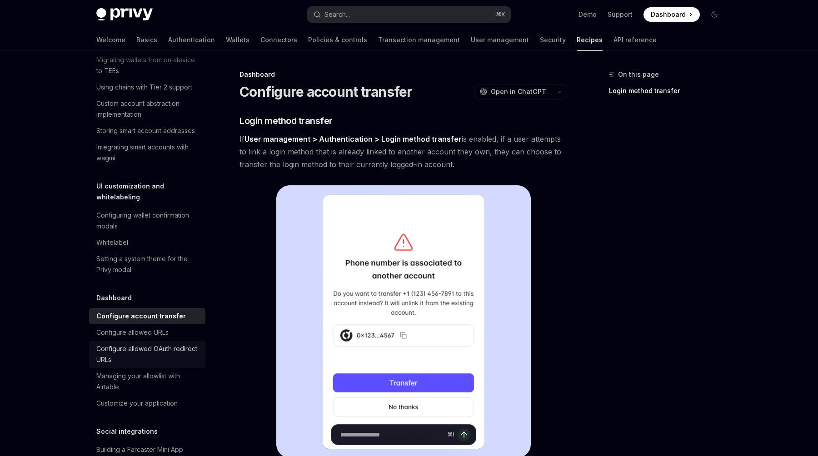
click at [129, 341] on link "Configure allowed OAuth redirect URLs" at bounding box center [147, 354] width 116 height 27
type textarea "*"
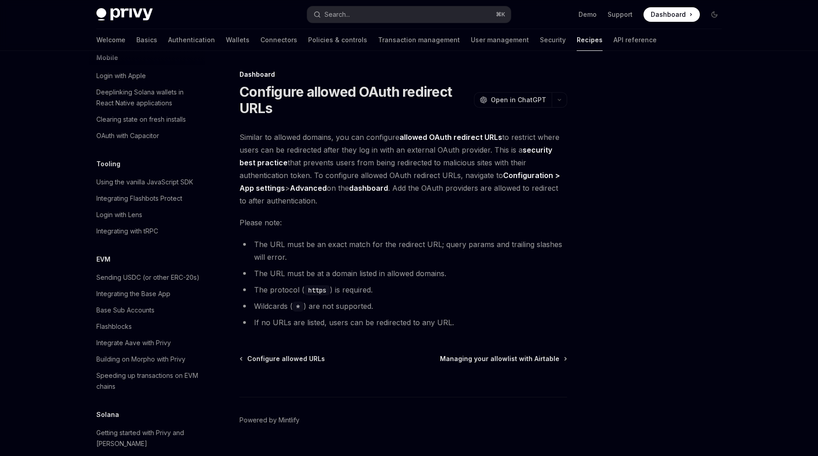
scroll to position [1293, 0]
